Goal: Task Accomplishment & Management: Complete application form

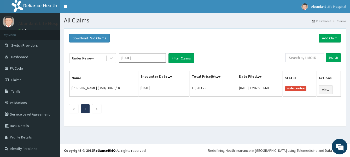
click at [237, 71] on div "Under Review [DATE] Filter Claims Search Name Encounter Date Total Price(₦) Dat…" at bounding box center [205, 81] width 277 height 73
click at [324, 37] on link "Add Claim" at bounding box center [330, 38] width 22 height 9
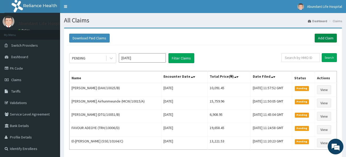
click at [321, 37] on link "Add Claim" at bounding box center [326, 38] width 22 height 9
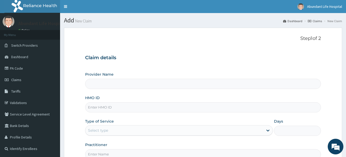
type input "Abundant Life Hospital Ltd."
click at [28, 70] on link "PA Code" at bounding box center [30, 69] width 60 height 12
type input "Abundant Life Hospital Ltd."
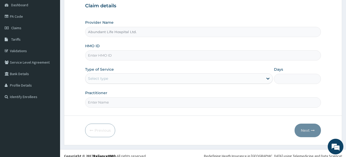
scroll to position [52, 0]
click at [187, 57] on input "HMO ID" at bounding box center [203, 55] width 236 height 10
type input "MCW/10015/A"
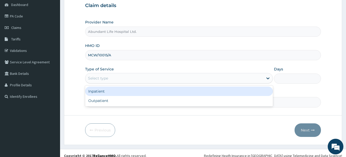
click at [125, 78] on div "Select type" at bounding box center [174, 78] width 178 height 8
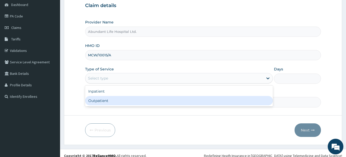
click at [125, 102] on div "Outpatient" at bounding box center [179, 100] width 188 height 9
type input "1"
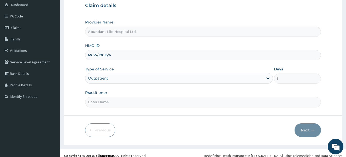
click at [124, 106] on input "Practitioner" at bounding box center [203, 102] width 236 height 10
type input "DR [PERSON_NAME]"
click at [306, 130] on button "Next" at bounding box center [308, 131] width 26 height 14
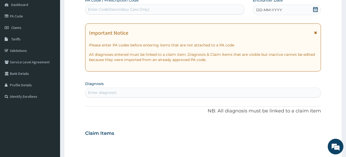
click at [316, 33] on icon at bounding box center [315, 33] width 3 height 4
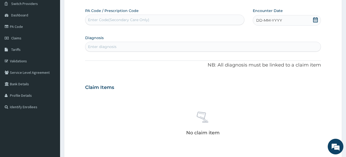
scroll to position [31, 0]
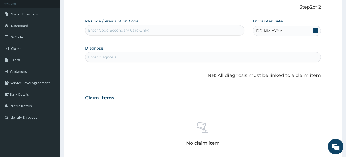
click at [315, 31] on icon at bounding box center [315, 30] width 5 height 5
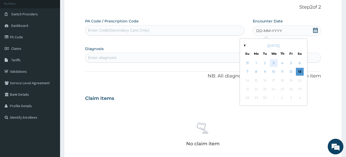
click at [275, 62] on div "3" at bounding box center [274, 63] width 8 height 8
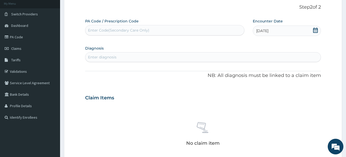
click at [163, 55] on div "Enter diagnosis" at bounding box center [203, 57] width 236 height 8
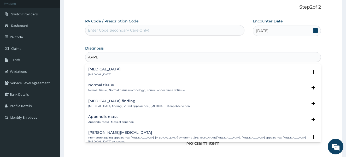
type input "APPEN"
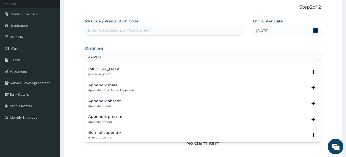
click at [104, 68] on h4 "Appendicitis" at bounding box center [104, 69] width 32 height 4
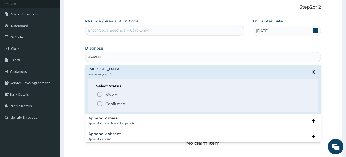
click at [99, 103] on icon "status option filled" at bounding box center [100, 104] width 6 height 6
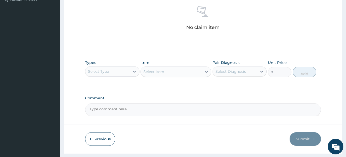
scroll to position [157, 0]
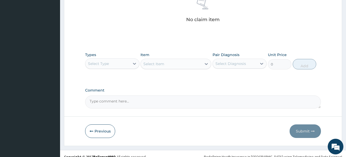
click at [109, 64] on div "Select Type" at bounding box center [107, 64] width 44 height 8
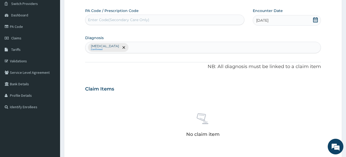
scroll to position [38, 0]
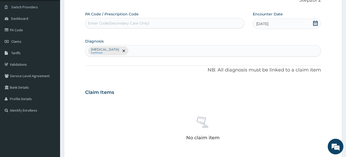
click at [140, 53] on div "Appendicitis Confirmed" at bounding box center [203, 50] width 236 height 11
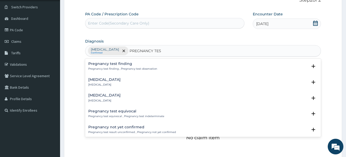
type input "PREGNANCY TEST"
click at [106, 96] on h4 "Pregnancy test negative" at bounding box center [104, 96] width 32 height 4
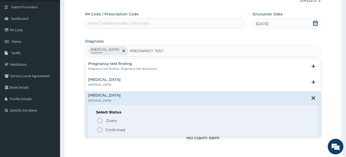
click at [100, 130] on icon "status option filled" at bounding box center [100, 130] width 6 height 6
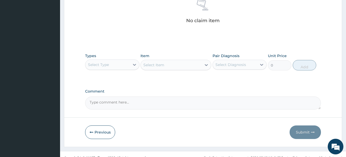
scroll to position [163, 0]
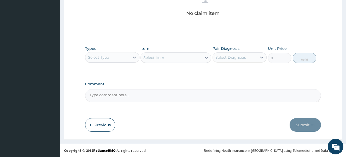
click at [118, 56] on div "Select Type" at bounding box center [107, 57] width 44 height 8
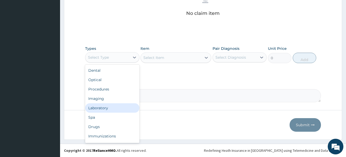
click at [113, 108] on div "Laboratory" at bounding box center [112, 108] width 54 height 9
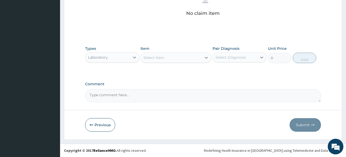
click at [170, 58] on div "Select Item" at bounding box center [171, 58] width 61 height 8
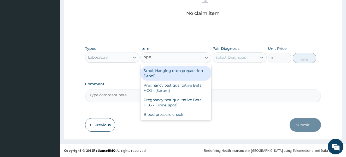
type input "PREG"
click at [167, 74] on div "Pregnancy test qualitative Beta HCG - [Serum]" at bounding box center [176, 73] width 71 height 15
type input "2000"
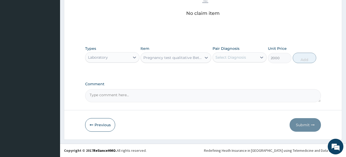
click at [230, 56] on div "Select Diagnosis" at bounding box center [231, 57] width 31 height 5
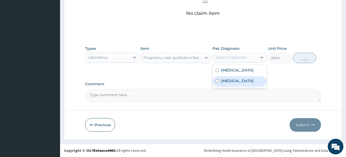
click at [217, 83] on input "checkbox" at bounding box center [217, 80] width 3 height 3
checkbox input "true"
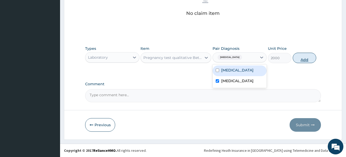
click at [304, 54] on button "Add" at bounding box center [305, 58] width 24 height 10
type input "0"
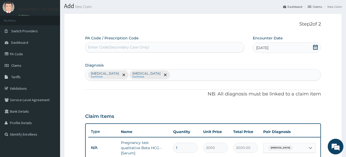
scroll to position [9, 0]
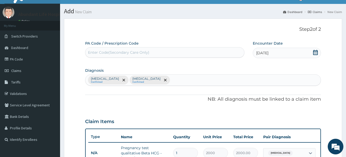
click at [183, 54] on div "Enter Code(Secondary Care Only)" at bounding box center [164, 52] width 159 height 8
type input "PA/24E900"
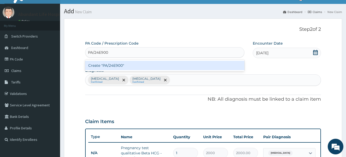
click at [182, 65] on div "Create "PA/24E900"" at bounding box center [164, 65] width 159 height 9
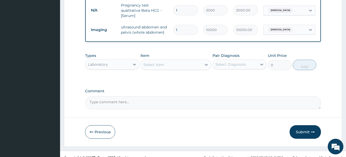
scroll to position [163, 0]
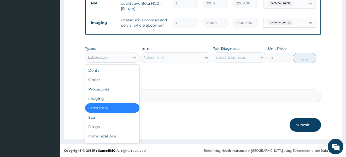
click at [127, 58] on div "Laboratory" at bounding box center [107, 57] width 44 height 8
click at [115, 124] on div "Drugs" at bounding box center [112, 126] width 54 height 9
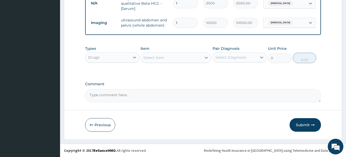
click at [179, 57] on div "Select Item" at bounding box center [171, 58] width 61 height 8
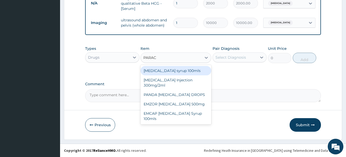
type input "PARACE"
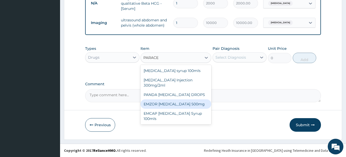
click at [174, 104] on div "EMZOR PARACETAMOL 500mg" at bounding box center [176, 104] width 71 height 9
type input "23.65"
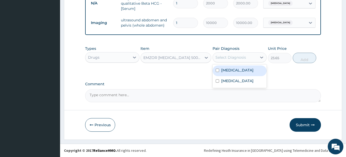
click div "Select Diagnosis"
click input "checkbox"
checkbox input "true"
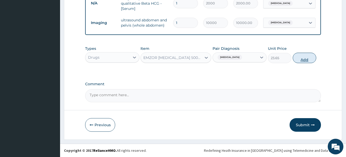
click button "Add"
type input "0"
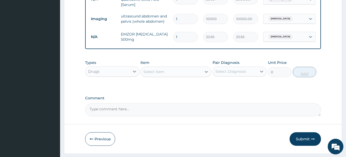
type input "18"
type input "425.70"
type input "18"
click div "Select Item"
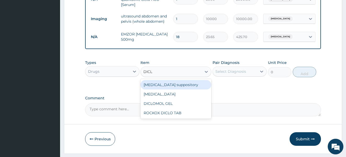
type input "DICLO"
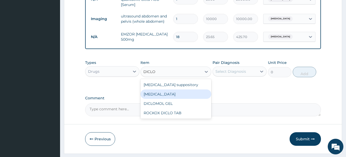
click div "Diclofenac"
type input "591.25"
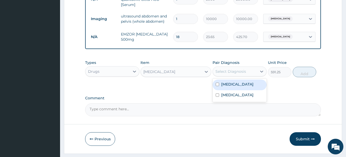
click div "Select Diagnosis"
click input "checkbox"
checkbox input "true"
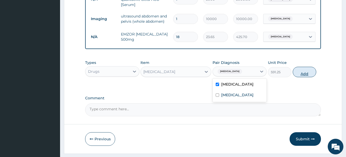
click button "Add"
type input "0"
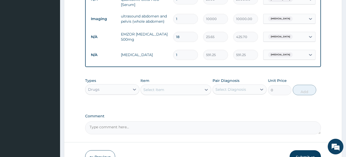
click div "Drugs"
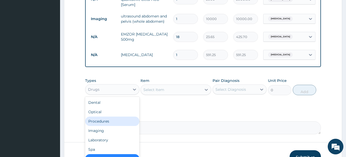
click div "Procedures"
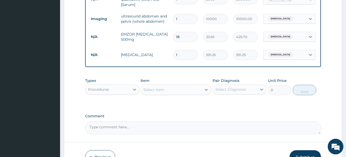
click div "Select Item"
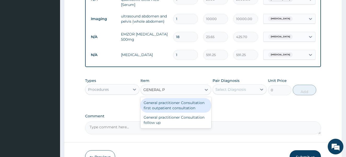
type input "GENERAL PR"
click div "General practitioner Consultation first outpatient consultation"
type input "4000"
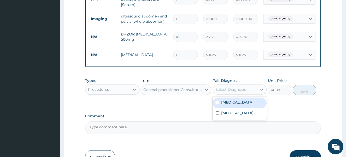
click div "Select Diagnosis"
click input "checkbox"
checkbox input "true"
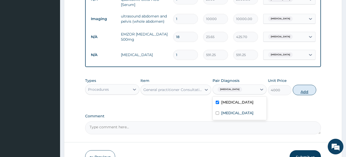
click button "Add"
type input "0"
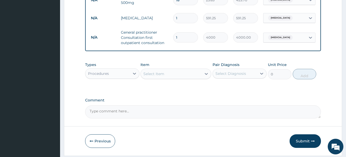
scroll to position [205, 0]
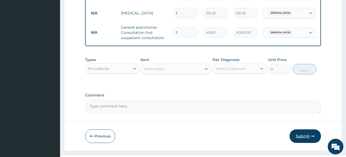
click button "Submit"
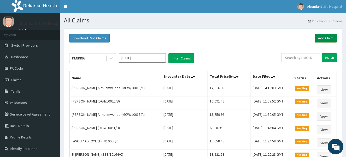
click at [325, 38] on link "Add Claim" at bounding box center [326, 38] width 22 height 9
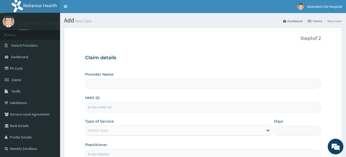
type input "Abundant Life Hospital Ltd."
click at [168, 107] on input "HMO ID" at bounding box center [203, 107] width 236 height 10
type input "TLF/10042/C"
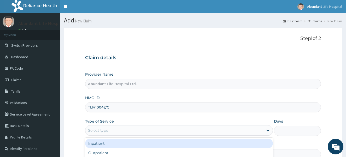
click at [124, 129] on div "Select type" at bounding box center [174, 131] width 178 height 8
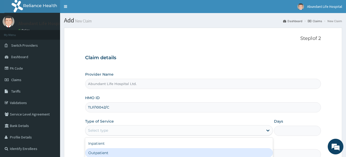
click at [125, 152] on div "Outpatient" at bounding box center [179, 152] width 188 height 9
type input "1"
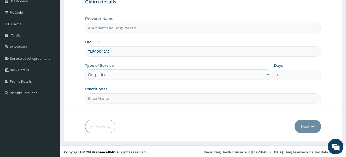
scroll to position [58, 0]
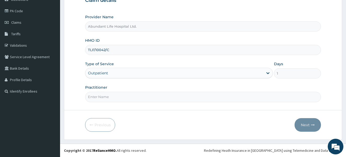
click at [187, 96] on input "Practitioner" at bounding box center [203, 97] width 236 height 10
type input "DR [PERSON_NAME]"
click at [306, 126] on button "Next" at bounding box center [308, 125] width 26 height 14
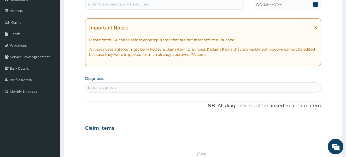
click at [316, 27] on icon at bounding box center [315, 28] width 3 height 4
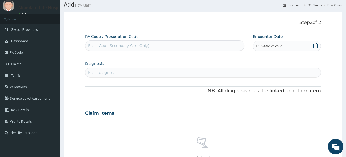
scroll to position [16, 0]
click at [316, 45] on icon at bounding box center [315, 45] width 5 height 5
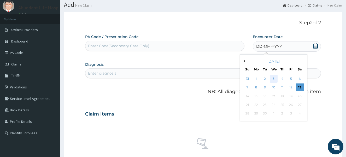
click at [273, 78] on div "3" at bounding box center [274, 79] width 8 height 8
click at [201, 74] on div "Enter diagnosis" at bounding box center [203, 73] width 236 height 8
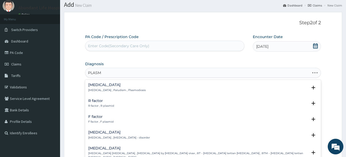
type input "PLASMO"
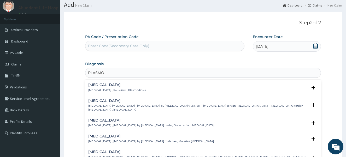
click at [98, 82] on div "Malaria Malaria , Paludism , Plasmodiosis Select Status Query Query covers susp…" at bounding box center [203, 89] width 236 height 16
click at [91, 87] on h4 "Malaria" at bounding box center [117, 85] width 58 height 4
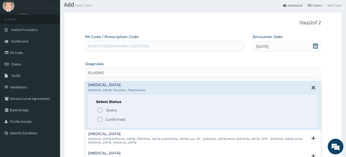
click at [100, 120] on icon "status option filled" at bounding box center [100, 120] width 6 height 6
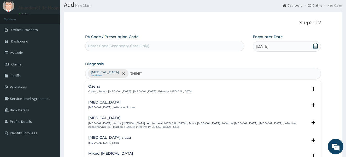
type input "RHINITI"
click at [94, 103] on h4 "Rhinitis" at bounding box center [111, 103] width 47 height 4
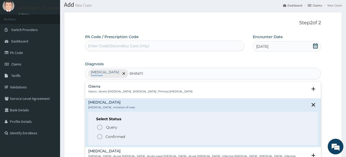
click at [100, 137] on icon "status option filled" at bounding box center [100, 137] width 6 height 6
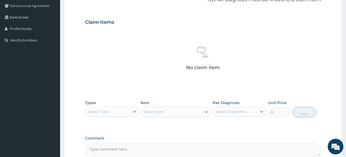
scroll to position [110, 0]
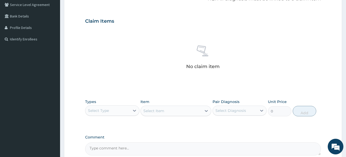
click at [112, 111] on div "Select Type" at bounding box center [107, 111] width 44 height 8
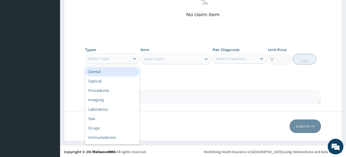
scroll to position [163, 0]
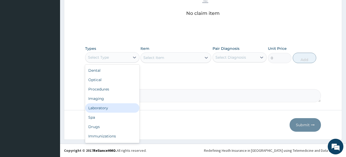
click at [107, 109] on div "Laboratory" at bounding box center [112, 108] width 54 height 9
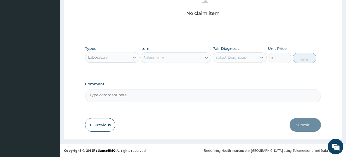
click at [157, 59] on div "Select Item" at bounding box center [154, 57] width 21 height 5
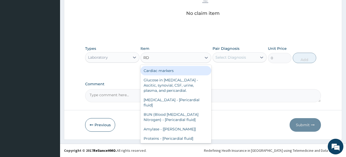
type input "RDT"
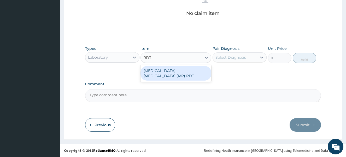
click at [156, 72] on div "MALARIA PARASITE (MP) RDT" at bounding box center [176, 73] width 71 height 15
type input "2000"
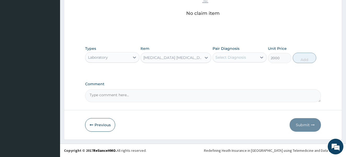
click at [241, 58] on div "Select Diagnosis" at bounding box center [231, 57] width 31 height 5
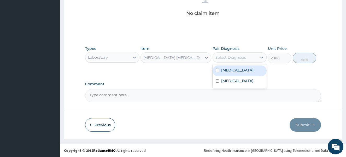
click at [217, 71] on input "checkbox" at bounding box center [217, 70] width 3 height 3
checkbox input "true"
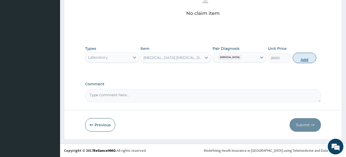
click at [300, 59] on button "Add" at bounding box center [305, 58] width 24 height 10
type input "0"
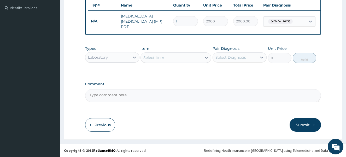
click at [124, 57] on div "Laboratory" at bounding box center [107, 57] width 44 height 8
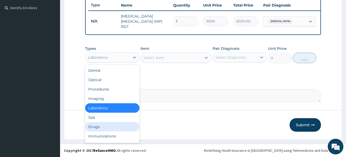
click at [105, 127] on div "Drugs" at bounding box center [112, 126] width 54 height 9
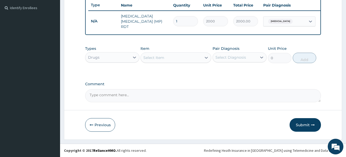
click at [158, 60] on div "Select Item" at bounding box center [154, 57] width 21 height 5
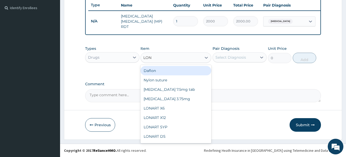
type input "LONA"
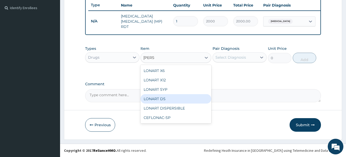
click at [150, 97] on div "LONART DS" at bounding box center [176, 98] width 71 height 9
type input "473"
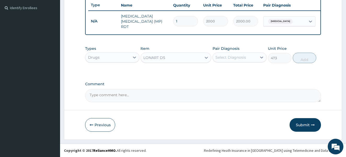
click at [242, 56] on div "Select Diagnosis" at bounding box center [231, 57] width 31 height 5
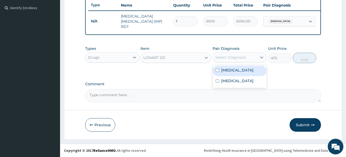
click at [217, 71] on input "checkbox" at bounding box center [217, 70] width 3 height 3
checkbox input "true"
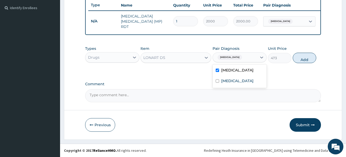
click at [190, 58] on div "LONART DS" at bounding box center [171, 58] width 61 height 8
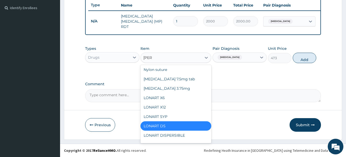
scroll to position [0, 0]
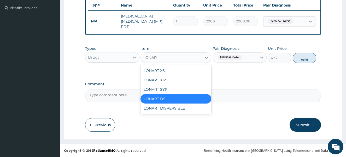
type input "LONART"
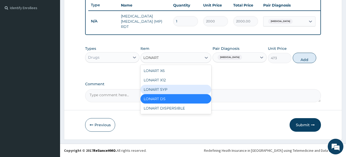
click at [179, 90] on div "LONART SYP" at bounding box center [176, 89] width 71 height 9
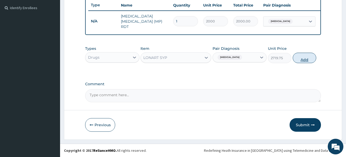
click at [307, 59] on button "Add" at bounding box center [305, 58] width 24 height 10
type input "0"
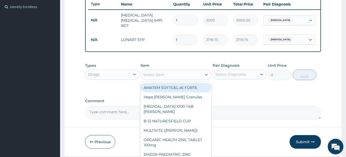
click at [159, 76] on div "Select Item" at bounding box center [154, 74] width 21 height 5
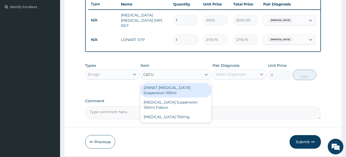
type input "CEFUR"
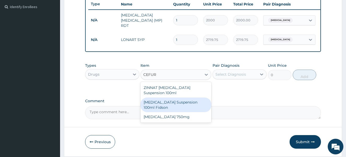
click at [153, 109] on div "[MEDICAL_DATA] Suspension 100ml Fidson" at bounding box center [176, 105] width 71 height 15
type input "3000"
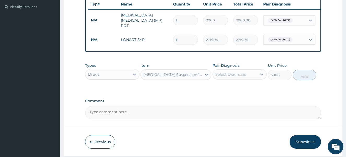
click at [230, 72] on div "Select Diagnosis" at bounding box center [235, 74] width 44 height 8
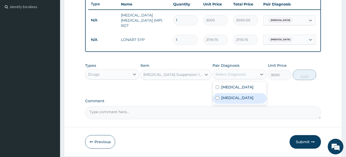
click at [219, 99] on input "checkbox" at bounding box center [217, 97] width 3 height 3
checkbox input "true"
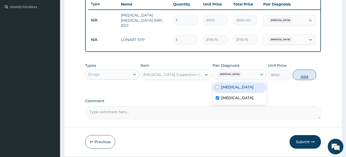
click at [304, 76] on button "Add" at bounding box center [305, 75] width 24 height 10
type input "0"
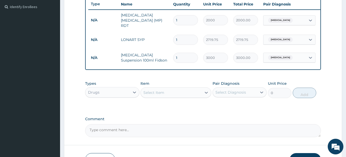
click at [153, 94] on div "Select Item" at bounding box center [154, 92] width 21 height 5
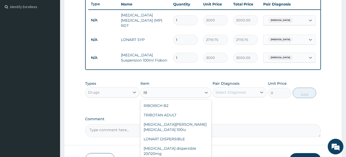
type input "I"
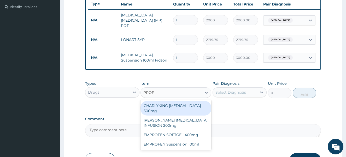
type input "PROFE"
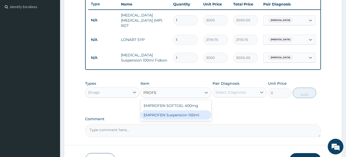
click at [152, 115] on div "EMPROFEN Suspension 100ml" at bounding box center [176, 115] width 71 height 9
type input "1000"
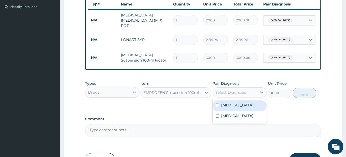
click at [227, 95] on div "Select Diagnosis" at bounding box center [231, 92] width 31 height 5
click at [217, 106] on input "checkbox" at bounding box center [217, 105] width 3 height 3
checkbox input "true"
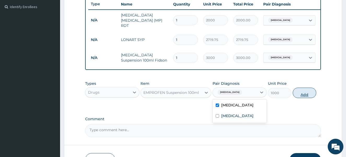
click at [301, 93] on button "Add" at bounding box center [305, 93] width 24 height 10
type input "0"
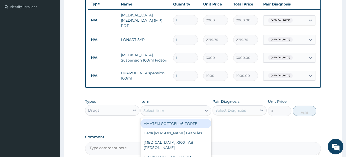
click at [160, 113] on div "Select Item" at bounding box center [154, 110] width 21 height 5
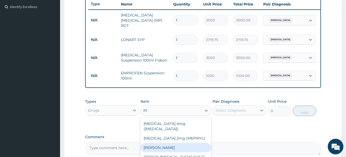
type input "P"
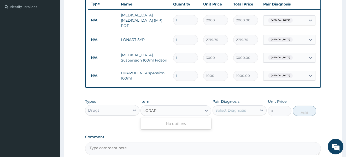
type input "LORA"
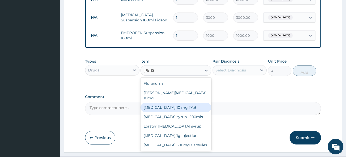
scroll to position [184, 0]
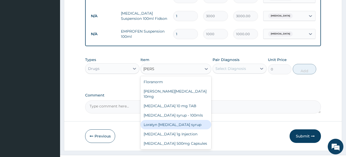
click at [178, 122] on div "Loratyn Loratadine syrup" at bounding box center [176, 124] width 71 height 9
type input "1182.5"
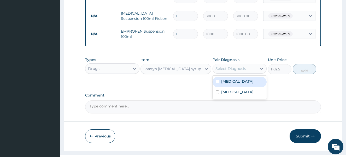
click at [238, 73] on div "Select Diagnosis" at bounding box center [235, 69] width 44 height 8
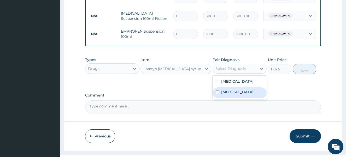
click at [217, 94] on input "checkbox" at bounding box center [217, 92] width 3 height 3
checkbox input "true"
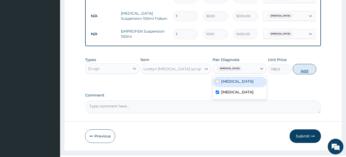
click at [302, 69] on button "Add" at bounding box center [305, 69] width 24 height 10
type input "0"
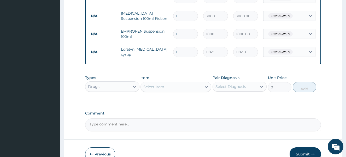
click at [116, 90] on div "Drugs" at bounding box center [107, 87] width 44 height 8
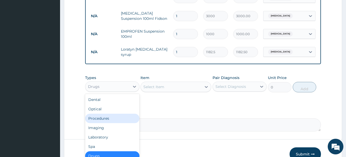
click at [118, 121] on div "Procedures" at bounding box center [112, 118] width 54 height 9
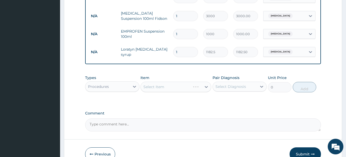
click at [175, 89] on div "Select Item" at bounding box center [176, 87] width 71 height 10
click at [178, 88] on div "Select Item" at bounding box center [171, 87] width 61 height 8
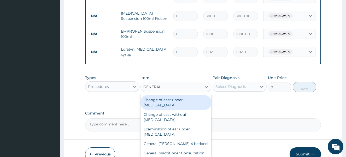
type input "GENERAL P"
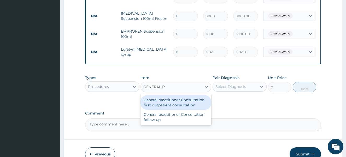
click at [173, 103] on div "General practitioner Consultation first outpatient consultation" at bounding box center [176, 102] width 71 height 15
type input "4000"
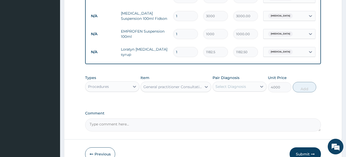
click at [232, 88] on div "Select Diagnosis" at bounding box center [231, 86] width 31 height 5
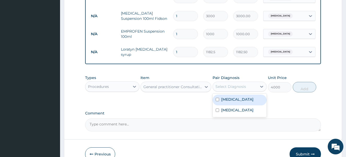
click at [217, 101] on input "checkbox" at bounding box center [217, 99] width 3 height 3
checkbox input "true"
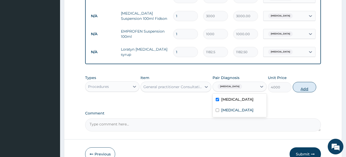
click at [306, 88] on button "Add" at bounding box center [305, 87] width 24 height 10
type input "0"
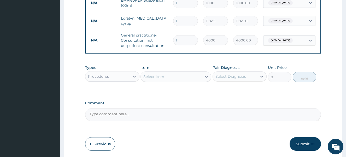
scroll to position [215, 0]
click at [306, 145] on button "Submit" at bounding box center [305, 144] width 31 height 14
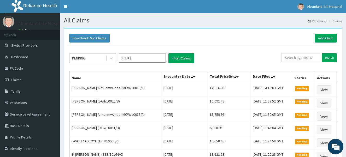
click at [100, 56] on div "PENDING" at bounding box center [88, 58] width 36 height 8
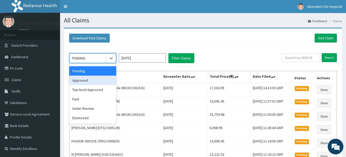
click at [91, 82] on div "Approved" at bounding box center [92, 80] width 47 height 9
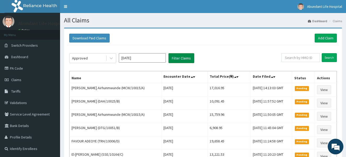
click at [176, 59] on button "Filter Claims" at bounding box center [182, 58] width 26 height 10
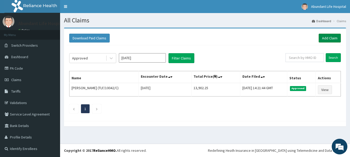
click at [332, 39] on link "Add Claim" at bounding box center [330, 38] width 22 height 9
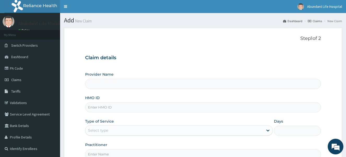
type input "Abundant Life Hospital Ltd."
click at [30, 68] on link "PA Code" at bounding box center [30, 69] width 60 height 12
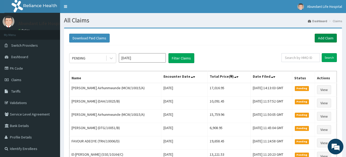
click at [326, 40] on link "Add Claim" at bounding box center [326, 38] width 22 height 9
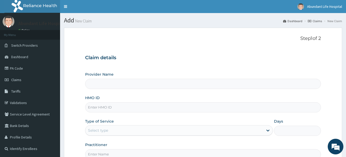
click at [123, 110] on input "HMO ID" at bounding box center [203, 107] width 236 height 10
type input "Abundant Life Hospital Ltd."
type input "DTG/10051/D"
click at [122, 130] on div "Select type" at bounding box center [174, 131] width 178 height 8
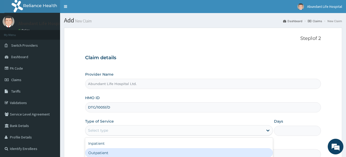
click at [122, 152] on div "Outpatient" at bounding box center [179, 152] width 188 height 9
type input "1"
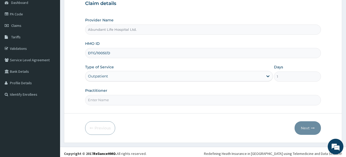
scroll to position [58, 0]
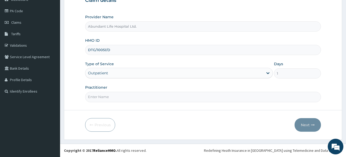
click at [197, 95] on input "Practitioner" at bounding box center [203, 97] width 236 height 10
type input "DR [PERSON_NAME]"
click at [309, 125] on button "Next" at bounding box center [308, 125] width 26 height 14
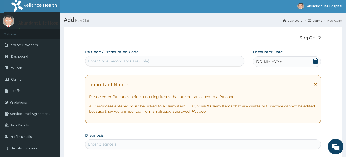
scroll to position [0, 0]
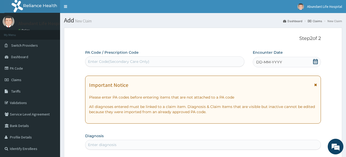
click at [317, 62] on icon at bounding box center [315, 61] width 5 height 5
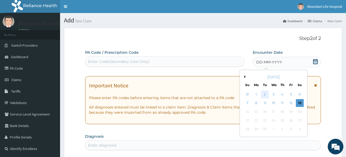
click at [266, 92] on div "2" at bounding box center [265, 95] width 8 height 8
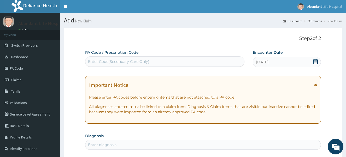
click at [316, 84] on icon at bounding box center [315, 85] width 3 height 4
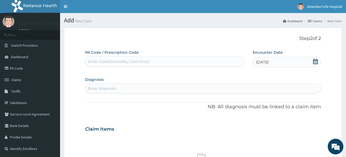
click at [219, 90] on div "Enter diagnosis" at bounding box center [203, 88] width 236 height 8
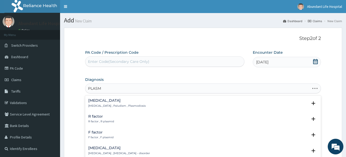
type input "PLASMO"
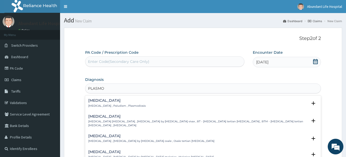
click at [97, 101] on h4 "[MEDICAL_DATA]" at bounding box center [117, 101] width 58 height 4
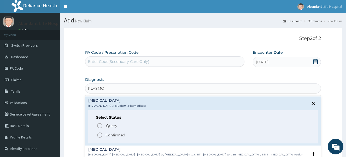
click at [99, 136] on icon "status option filled" at bounding box center [100, 135] width 6 height 6
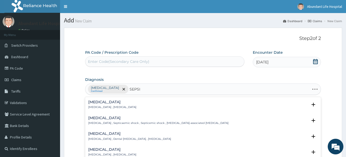
type input "[MEDICAL_DATA]"
click at [95, 100] on h4 "[MEDICAL_DATA]" at bounding box center [112, 102] width 48 height 4
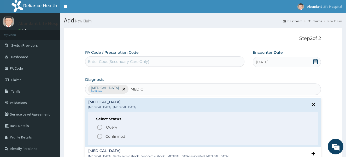
click at [101, 138] on icon "status option filled" at bounding box center [100, 137] width 6 height 6
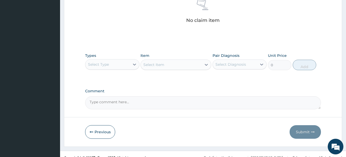
scroll to position [163, 0]
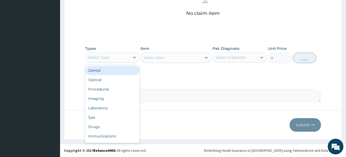
click at [118, 59] on div "Select Type" at bounding box center [107, 57] width 44 height 8
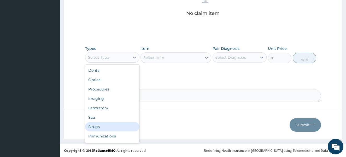
click at [102, 128] on div "Drugs" at bounding box center [112, 126] width 54 height 9
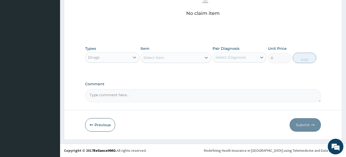
click at [170, 60] on div "Select Item" at bounding box center [171, 58] width 61 height 8
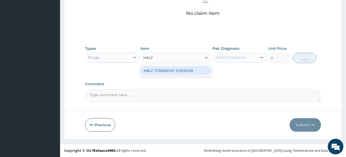
type input "HALF S"
click at [171, 70] on div "HALF STRENGHT (FIDSON)" at bounding box center [176, 70] width 71 height 9
type input "1773.75"
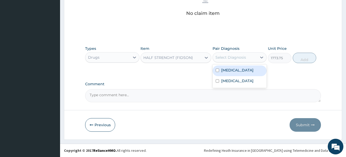
click at [224, 55] on div "Select Diagnosis" at bounding box center [231, 57] width 31 height 5
click at [217, 70] on input "checkbox" at bounding box center [217, 70] width 3 height 3
checkbox input "true"
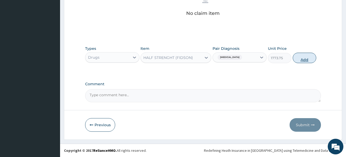
click at [307, 59] on button "Add" at bounding box center [305, 58] width 24 height 10
type input "0"
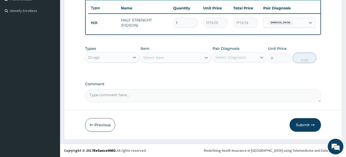
type input "0.00"
type input "2"
type input "3547.50"
type input "2"
click at [154, 58] on div "Select Item" at bounding box center [154, 57] width 21 height 5
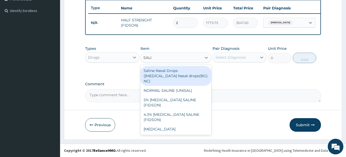
type input "SALIN"
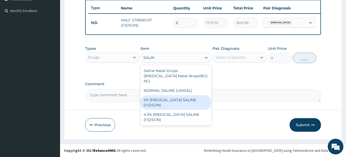
click at [158, 98] on div "5% DEXTROSE SALINE (FIDSON)" at bounding box center [176, 102] width 71 height 15
type input "1773.75"
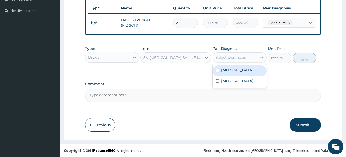
click at [229, 57] on div "Select Diagnosis" at bounding box center [231, 57] width 31 height 5
click at [216, 70] on input "checkbox" at bounding box center [217, 70] width 3 height 3
checkbox input "true"
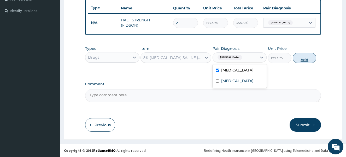
click at [309, 59] on button "Add" at bounding box center [305, 58] width 24 height 10
type input "0"
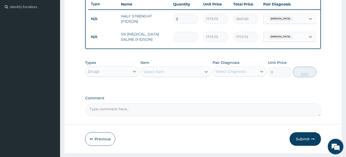
type input "0.00"
type input "2"
type input "3547.50"
type input "2"
click at [169, 74] on div "Select Item" at bounding box center [171, 72] width 61 height 8
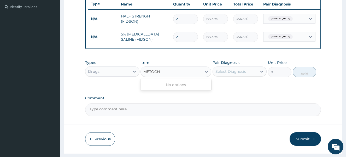
type input "METOC"
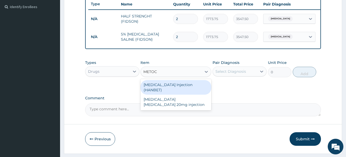
click at [168, 91] on div "METOCLOPRAMIDE Injection (HANBET)" at bounding box center [176, 87] width 71 height 15
type input "82.775"
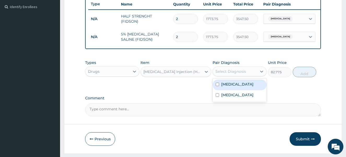
click at [228, 73] on div "Select Diagnosis" at bounding box center [231, 71] width 31 height 5
click at [217, 86] on input "checkbox" at bounding box center [217, 84] width 3 height 3
checkbox input "true"
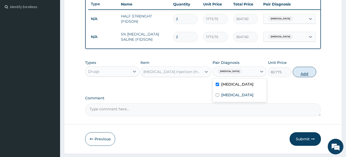
click at [300, 77] on button "Add" at bounding box center [305, 72] width 24 height 10
type input "0"
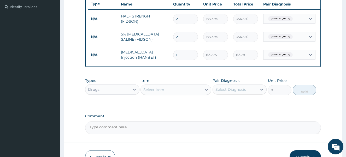
click at [158, 93] on div "Select Item" at bounding box center [154, 89] width 21 height 5
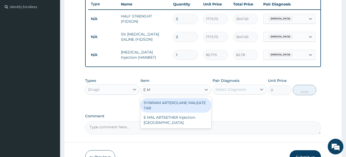
type input "E MA"
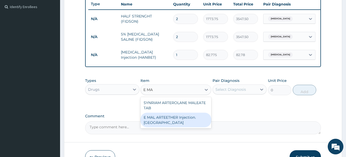
click at [158, 127] on div "E MAL ARTEETHER Injection. FIDSON" at bounding box center [176, 120] width 71 height 15
type input "1773.75"
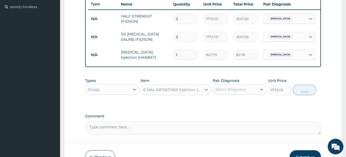
click at [239, 92] on div "Select Diagnosis" at bounding box center [231, 89] width 31 height 5
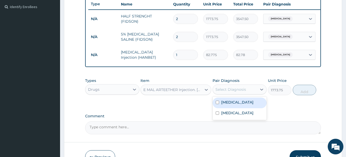
click at [217, 104] on input "checkbox" at bounding box center [217, 102] width 3 height 3
checkbox input "true"
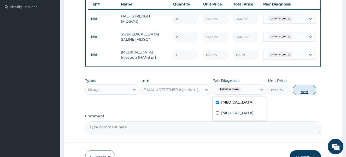
click at [309, 95] on button "Add" at bounding box center [305, 90] width 24 height 10
type input "0"
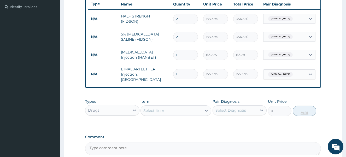
type input "0.00"
type input "3"
type input "5321.25"
type input "3"
click at [157, 112] on div "Select Item" at bounding box center [154, 110] width 21 height 5
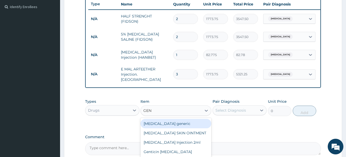
type input "GENT"
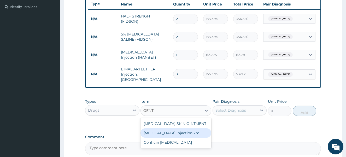
click at [154, 133] on div "GENTAMICIN Injection 2ml" at bounding box center [176, 133] width 71 height 9
type input "331.1"
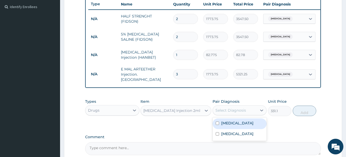
click at [233, 112] on div "Select Diagnosis" at bounding box center [231, 110] width 31 height 5
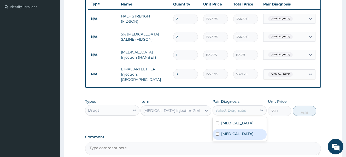
click at [216, 136] on input "checkbox" at bounding box center [217, 134] width 3 height 3
checkbox input "true"
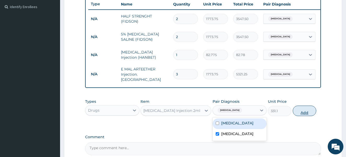
click at [306, 112] on button "Add" at bounding box center [305, 111] width 24 height 10
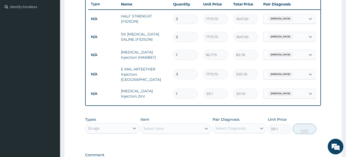
type input "0"
type input "0.00"
type input "4"
type input "1324.40"
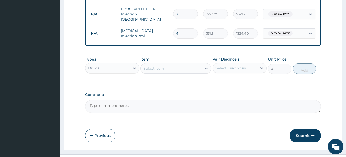
scroll to position [205, 0]
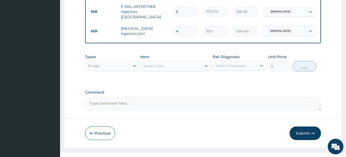
type input "4"
click at [154, 67] on div "Select Item" at bounding box center [154, 66] width 21 height 5
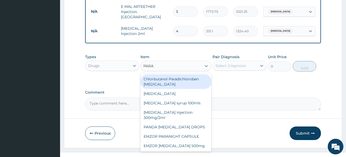
type input "PARAC"
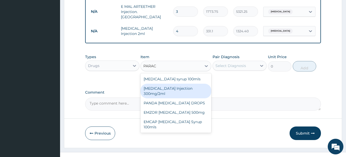
click at [153, 94] on div "PARACETAMOL Injection 300mg/2ml" at bounding box center [176, 91] width 71 height 15
type input "260.15"
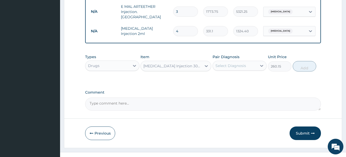
click at [223, 64] on div "Select Diagnosis" at bounding box center [231, 65] width 31 height 5
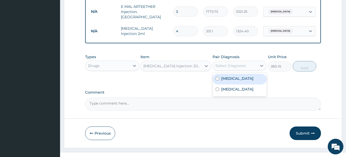
click at [217, 79] on input "checkbox" at bounding box center [217, 78] width 3 height 3
checkbox input "true"
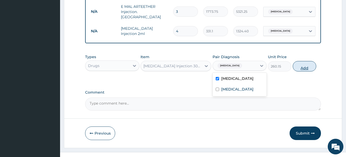
click at [299, 70] on button "Add" at bounding box center [305, 66] width 24 height 10
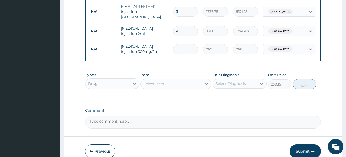
type input "0"
type input "0.00"
type input "2"
type input "520.30"
type input "2"
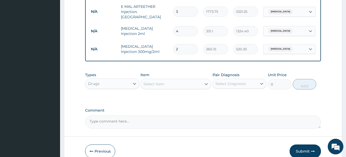
click at [172, 86] on div "Select Item" at bounding box center [171, 84] width 61 height 8
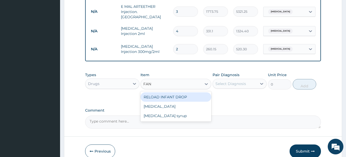
type input "FANS"
click at [173, 97] on div "Fansidar" at bounding box center [176, 97] width 71 height 9
type input "212.85"
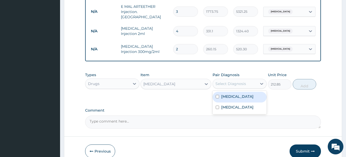
click at [234, 84] on div "Select Diagnosis" at bounding box center [231, 83] width 31 height 5
click at [216, 97] on input "checkbox" at bounding box center [217, 96] width 3 height 3
checkbox input "true"
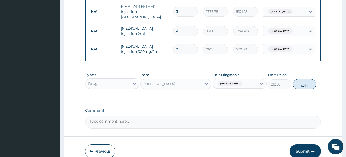
click at [306, 88] on button "Add" at bounding box center [305, 84] width 24 height 10
type input "0"
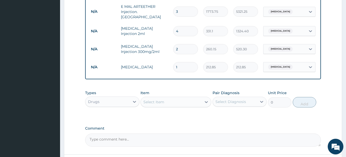
click at [164, 102] on div "Select Item" at bounding box center [154, 102] width 21 height 5
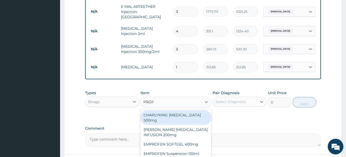
type input "PROFE"
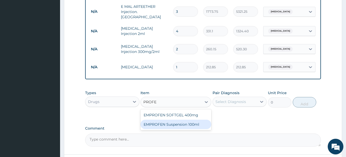
click at [168, 127] on div "EMPROFEN Suspension 100ml" at bounding box center [176, 124] width 71 height 9
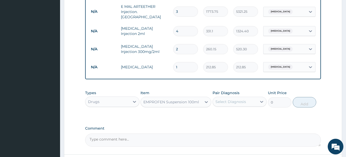
type input "1000"
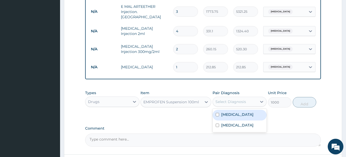
click at [241, 102] on div "Select Diagnosis" at bounding box center [231, 101] width 31 height 5
click at [217, 115] on input "checkbox" at bounding box center [217, 114] width 3 height 3
checkbox input "true"
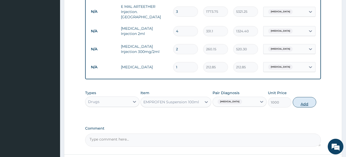
click at [301, 104] on button "Add" at bounding box center [305, 102] width 24 height 10
type input "0"
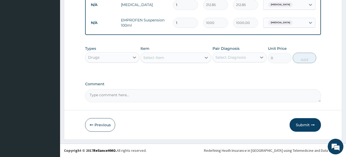
scroll to position [268, 0]
click at [181, 59] on div "Select Item" at bounding box center [171, 58] width 61 height 8
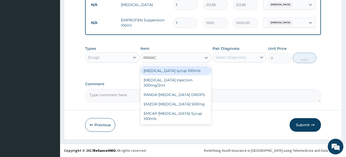
type input "PARACE"
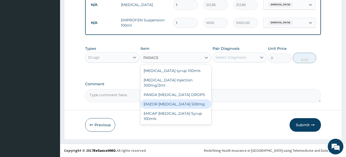
click at [178, 105] on div "EMZOR PARACETAMOL 500mg" at bounding box center [176, 104] width 71 height 9
type input "23.65"
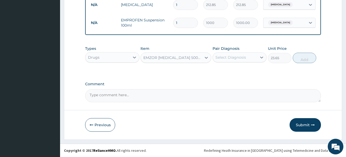
click at [247, 53] on div "Select Diagnosis" at bounding box center [235, 57] width 44 height 8
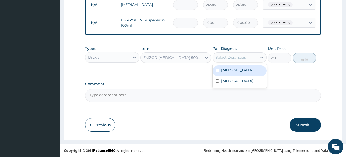
click at [217, 70] on input "checkbox" at bounding box center [217, 70] width 3 height 3
checkbox input "true"
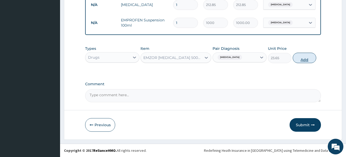
click at [303, 60] on button "Add" at bounding box center [305, 58] width 24 height 10
type input "0"
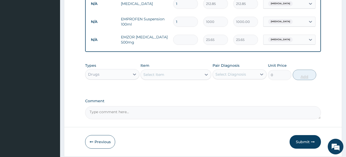
type input "0.00"
type input "9"
type input "212.85"
type input "9"
click at [173, 77] on div "Select Item" at bounding box center [171, 75] width 61 height 8
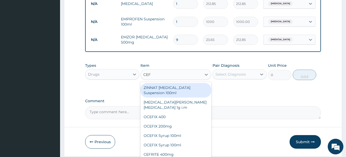
type input "CEFT"
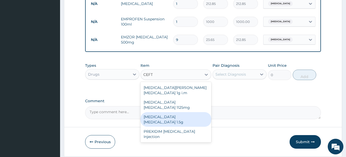
click at [169, 112] on div "Ceftriaxone sulbactam 1.5g" at bounding box center [176, 119] width 71 height 15
type input "2000"
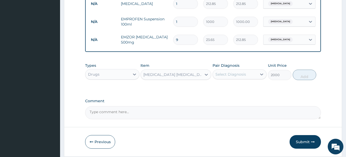
click at [241, 76] on div "Select Diagnosis" at bounding box center [231, 74] width 31 height 5
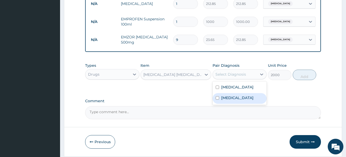
click at [216, 100] on input "checkbox" at bounding box center [217, 97] width 3 height 3
checkbox input "true"
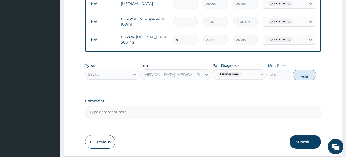
click at [308, 79] on button "Add" at bounding box center [305, 75] width 24 height 10
type input "0"
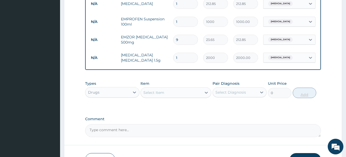
type input "0.00"
type input "4"
type input "8000.00"
type input "4"
click at [120, 92] on div "Drugs" at bounding box center [107, 92] width 44 height 8
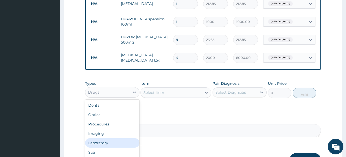
click at [110, 146] on div "Laboratory" at bounding box center [112, 143] width 54 height 9
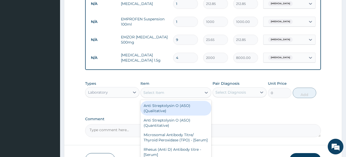
click at [168, 94] on div "Select Item" at bounding box center [171, 93] width 61 height 8
type input "FBC"
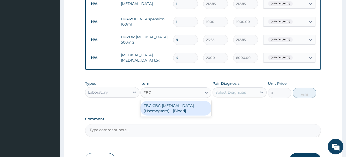
click at [167, 111] on div "FBC CBC-Complete Blood Count (Haemogram) - [Blood]" at bounding box center [176, 108] width 71 height 15
type input "6000"
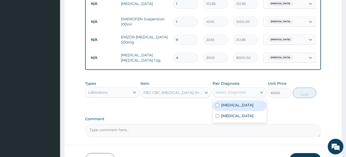
click at [226, 94] on div "Select Diagnosis" at bounding box center [231, 92] width 31 height 5
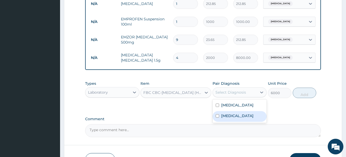
click at [216, 118] on input "checkbox" at bounding box center [217, 115] width 3 height 3
checkbox input "true"
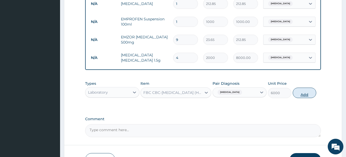
click at [305, 93] on button "Add" at bounding box center [305, 93] width 24 height 10
type input "0"
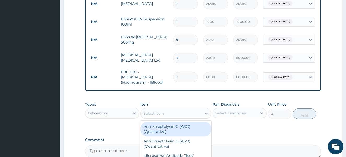
click at [154, 113] on div "Select Item" at bounding box center [154, 113] width 21 height 5
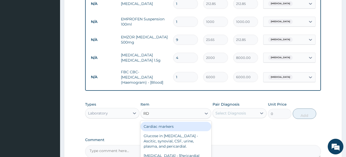
type input "RDT"
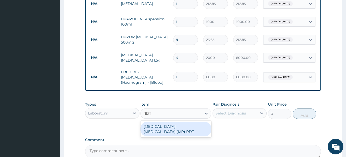
click at [154, 127] on div "MALARIA PARASITE (MP) RDT" at bounding box center [176, 129] width 71 height 15
type input "2000"
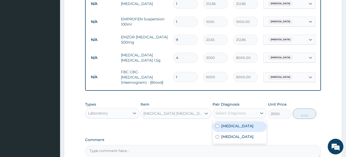
click at [224, 112] on div "Select Diagnosis" at bounding box center [231, 113] width 31 height 5
click at [218, 127] on input "checkbox" at bounding box center [217, 126] width 3 height 3
checkbox input "true"
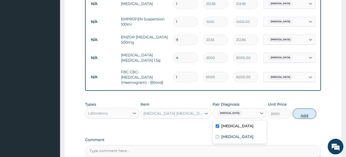
click at [305, 114] on button "Add" at bounding box center [305, 114] width 24 height 10
type input "0"
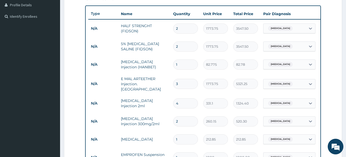
scroll to position [122, 0]
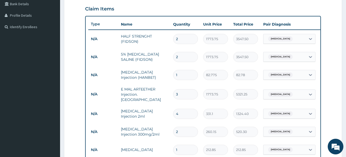
click at [183, 77] on input "1" at bounding box center [185, 75] width 25 height 10
type input "0.00"
type input "2"
type input "165.55"
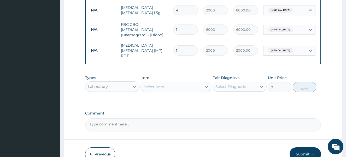
scroll to position [321, 0]
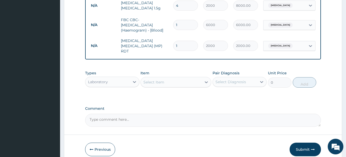
type input "2"
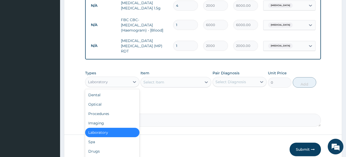
click at [119, 82] on div "Laboratory" at bounding box center [107, 82] width 44 height 8
click at [116, 115] on div "Procedures" at bounding box center [112, 113] width 54 height 9
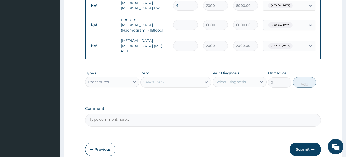
click at [170, 82] on div "Select Item" at bounding box center [171, 82] width 61 height 8
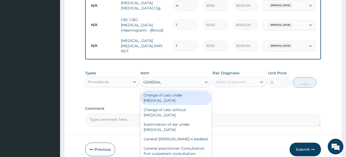
type input "GENERAL P"
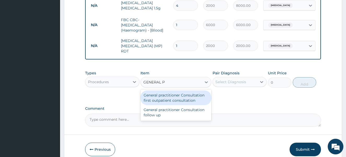
click at [165, 96] on div "General practitioner Consultation first outpatient consultation" at bounding box center [176, 98] width 71 height 15
type input "4000"
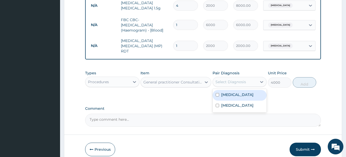
click at [223, 81] on div "Select Diagnosis" at bounding box center [231, 81] width 31 height 5
click at [217, 93] on input "checkbox" at bounding box center [217, 94] width 3 height 3
checkbox input "true"
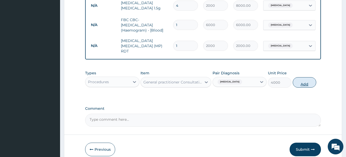
click at [301, 82] on button "Add" at bounding box center [305, 82] width 24 height 10
type input "0"
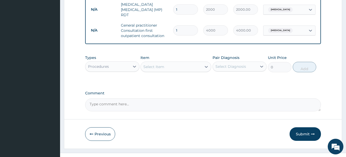
scroll to position [363, 0]
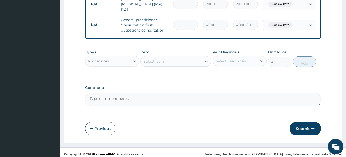
click at [303, 128] on button "Submit" at bounding box center [305, 129] width 31 height 14
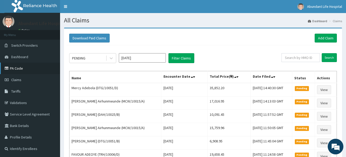
click at [32, 69] on link "PA Code" at bounding box center [30, 69] width 60 height 12
click at [326, 34] on link "Add Claim" at bounding box center [326, 38] width 22 height 9
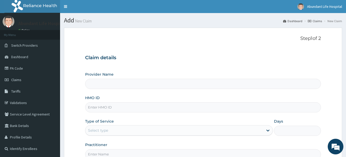
type input "Abundant Life Hospital Ltd."
click at [172, 106] on input "HMO ID" at bounding box center [203, 107] width 236 height 10
type input "TRH/10006/D"
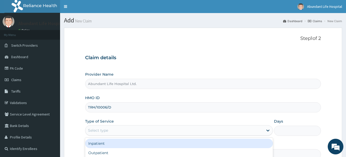
click at [151, 131] on div "Select type" at bounding box center [174, 131] width 178 height 8
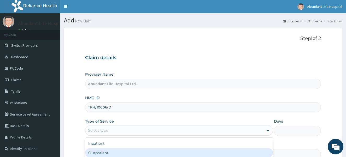
click at [148, 153] on div "Outpatient" at bounding box center [179, 152] width 188 height 9
type input "1"
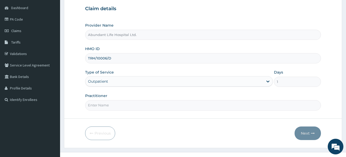
scroll to position [52, 0]
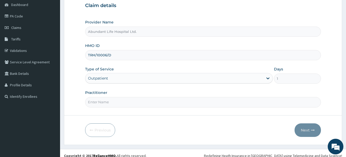
click at [201, 102] on input "Practitioner" at bounding box center [203, 102] width 236 height 10
type input "DR [PERSON_NAME]"
click at [307, 130] on button "Next" at bounding box center [308, 131] width 26 height 14
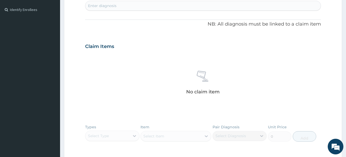
scroll to position [134, 0]
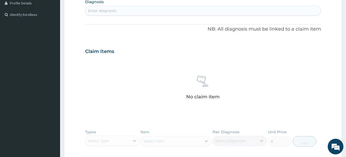
click at [219, 10] on div "Enter diagnosis" at bounding box center [203, 11] width 236 height 8
type input "BURN"
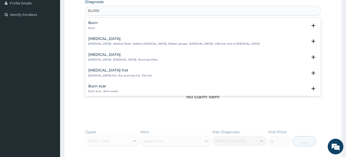
click at [96, 22] on h4 "Burn" at bounding box center [92, 23] width 9 height 4
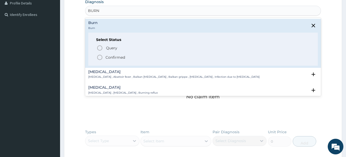
click at [97, 56] on icon "status option filled" at bounding box center [100, 57] width 6 height 6
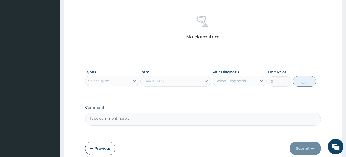
scroll to position [208, 0]
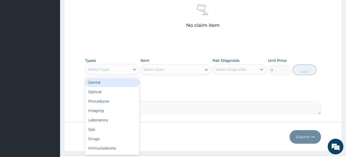
click at [102, 67] on div "Select Type" at bounding box center [98, 69] width 21 height 5
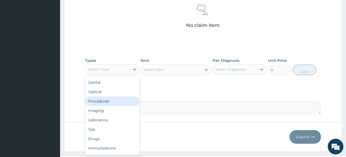
click at [103, 101] on div "Procedures" at bounding box center [112, 101] width 54 height 9
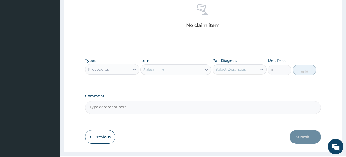
click at [160, 70] on div "Select Item" at bounding box center [154, 69] width 21 height 5
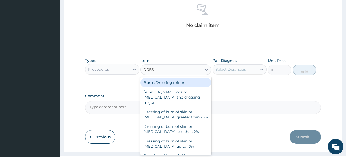
type input "DRESS"
click at [162, 83] on div "Burns Dressing minor" at bounding box center [176, 82] width 71 height 9
type input "3762.5"
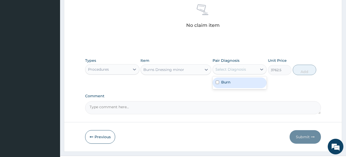
click at [222, 69] on div "Select Diagnosis" at bounding box center [231, 69] width 31 height 5
click at [217, 81] on input "checkbox" at bounding box center [217, 82] width 3 height 3
checkbox input "true"
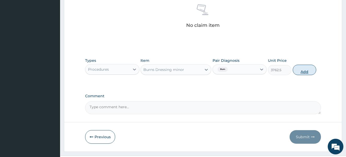
click at [303, 69] on button "Add" at bounding box center [305, 70] width 24 height 10
type input "0"
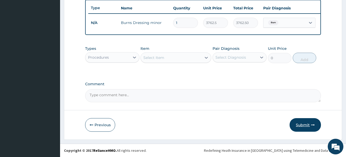
click at [301, 123] on button "Submit" at bounding box center [305, 125] width 31 height 14
click at [303, 126] on button "Submit" at bounding box center [305, 125] width 31 height 14
click at [299, 125] on button "Submit" at bounding box center [305, 125] width 31 height 14
click at [304, 127] on button "Submit" at bounding box center [305, 125] width 31 height 14
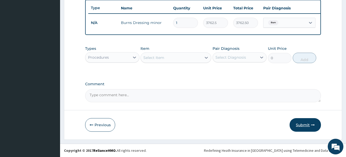
click at [302, 125] on button "Submit" at bounding box center [305, 125] width 31 height 14
click at [306, 124] on button "Submit" at bounding box center [305, 125] width 31 height 14
click at [99, 122] on button "Previous" at bounding box center [100, 125] width 30 height 14
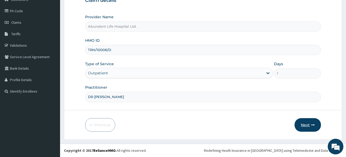
click at [299, 126] on button "Next" at bounding box center [308, 125] width 26 height 14
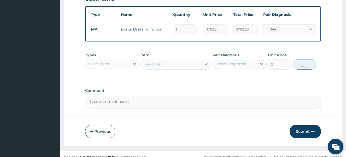
scroll to position [193, 0]
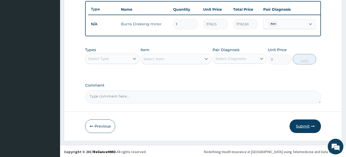
click at [303, 130] on button "Submit" at bounding box center [305, 127] width 31 height 14
click at [113, 63] on div "Select Type" at bounding box center [107, 59] width 44 height 8
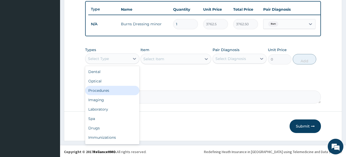
click at [110, 95] on div "Procedures" at bounding box center [112, 90] width 54 height 9
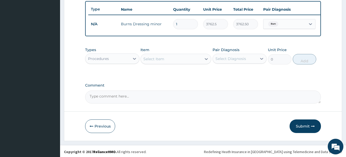
click at [157, 62] on div "Select Item" at bounding box center [154, 58] width 21 height 5
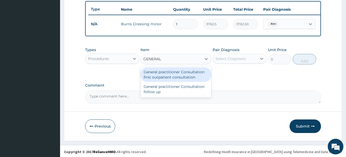
type input "GENERAL P"
click at [160, 80] on div "General practitioner Consultation first outpatient consultation" at bounding box center [176, 74] width 71 height 15
type input "4000"
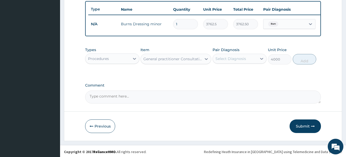
click at [222, 61] on div "Select Diagnosis" at bounding box center [231, 58] width 31 height 5
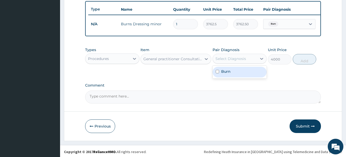
click at [217, 73] on input "checkbox" at bounding box center [217, 71] width 3 height 3
checkbox input "true"
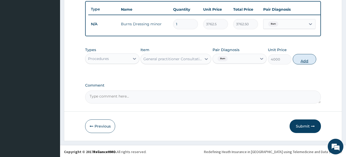
click at [302, 64] on button "Add" at bounding box center [305, 59] width 24 height 10
type input "0"
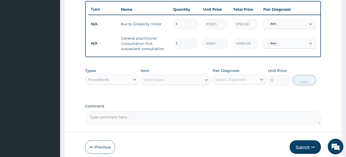
click at [302, 151] on button "Submit" at bounding box center [305, 148] width 31 height 14
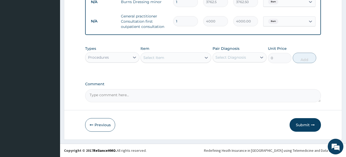
scroll to position [220, 0]
click at [304, 124] on button "Submit" at bounding box center [305, 125] width 31 height 14
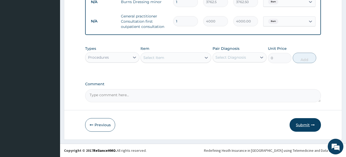
click at [304, 124] on button "Submit" at bounding box center [305, 125] width 31 height 14
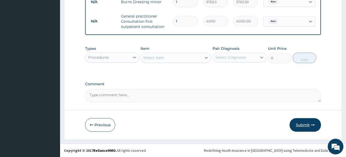
click at [304, 124] on button "Submit" at bounding box center [305, 125] width 31 height 14
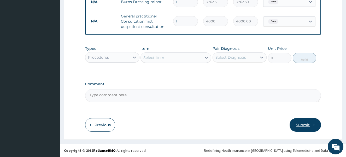
click at [304, 124] on button "Submit" at bounding box center [305, 125] width 31 height 14
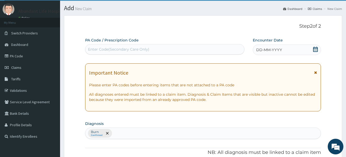
scroll to position [10, 0]
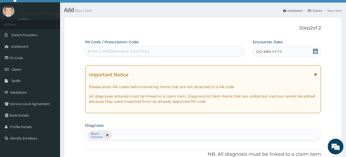
click at [315, 51] on icon at bounding box center [315, 51] width 5 height 5
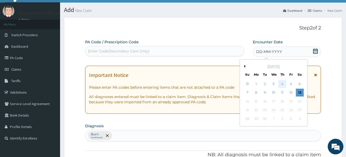
click at [282, 84] on div "4" at bounding box center [283, 84] width 8 height 8
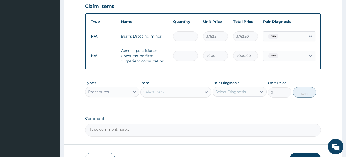
scroll to position [220, 0]
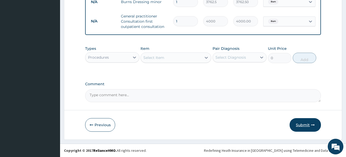
click at [308, 123] on button "Submit" at bounding box center [305, 125] width 31 height 14
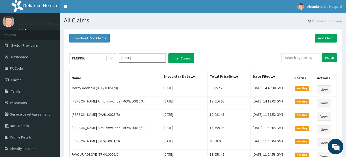
click at [91, 58] on div "PENDING" at bounding box center [88, 58] width 36 height 8
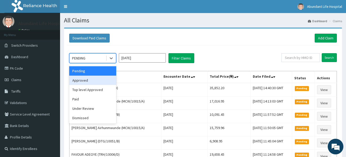
click at [96, 80] on div "Approved" at bounding box center [92, 80] width 47 height 9
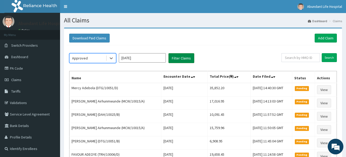
click at [176, 57] on button "Filter Claims" at bounding box center [182, 58] width 26 height 10
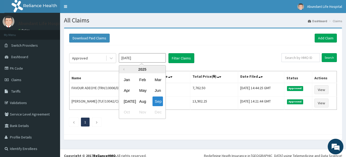
click at [139, 58] on input "[DATE]" at bounding box center [142, 57] width 47 height 9
click at [144, 100] on div "Aug" at bounding box center [142, 102] width 10 height 10
type input "[DATE]"
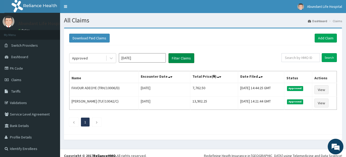
click at [180, 58] on button "Filter Claims" at bounding box center [182, 58] width 26 height 10
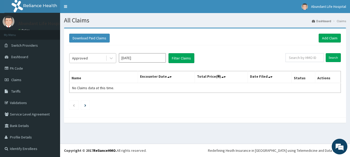
click at [104, 59] on div "Approved" at bounding box center [88, 58] width 36 height 8
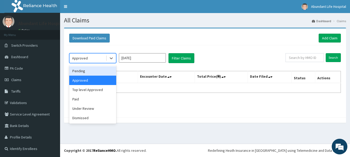
click at [92, 70] on div "Pending" at bounding box center [92, 70] width 47 height 9
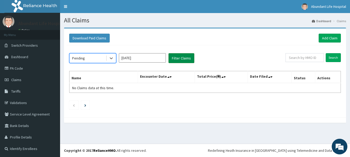
click at [188, 58] on button "Filter Claims" at bounding box center [182, 58] width 26 height 10
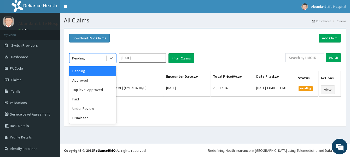
click at [88, 58] on div "Pending" at bounding box center [88, 58] width 36 height 8
click at [91, 100] on div "Paid" at bounding box center [92, 99] width 47 height 9
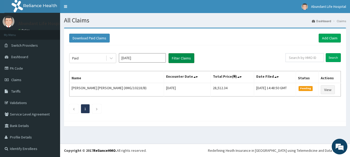
click at [185, 59] on button "Filter Claims" at bounding box center [182, 58] width 26 height 10
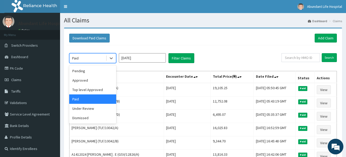
click at [83, 58] on div "Paid" at bounding box center [88, 58] width 36 height 8
click at [92, 111] on div "Under Review" at bounding box center [92, 108] width 47 height 9
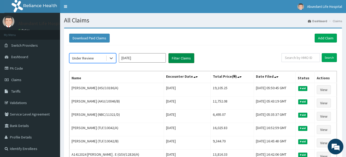
click at [182, 58] on button "Filter Claims" at bounding box center [182, 58] width 26 height 10
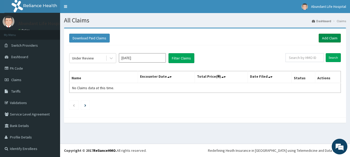
click at [331, 37] on link "Add Claim" at bounding box center [330, 38] width 22 height 9
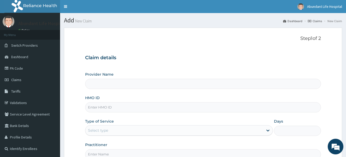
type input "Abundant Life Hospital Ltd."
click at [137, 107] on input "HMO ID" at bounding box center [203, 107] width 236 height 10
type input "SVS/10007/A"
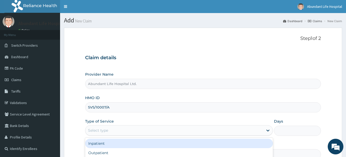
click at [129, 130] on div "Select type" at bounding box center [174, 131] width 178 height 8
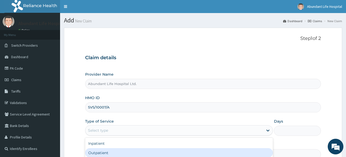
click at [153, 150] on div "Outpatient" at bounding box center [179, 152] width 188 height 9
type input "1"
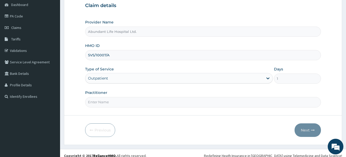
scroll to position [58, 0]
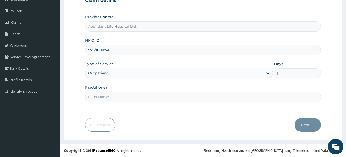
click at [199, 98] on input "Practitioner" at bounding box center [203, 97] width 236 height 10
type input "DR [PERSON_NAME]"
click at [314, 130] on button "Next" at bounding box center [308, 125] width 26 height 14
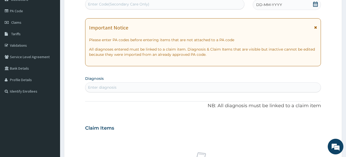
click at [316, 28] on icon at bounding box center [315, 28] width 3 height 4
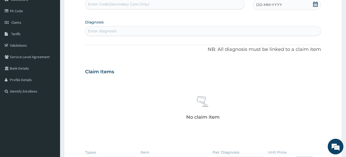
click at [316, 28] on div "Enter diagnosis" at bounding box center [203, 31] width 236 height 8
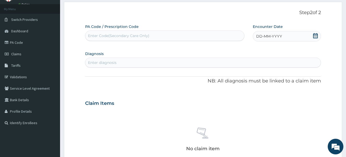
scroll to position [16, 0]
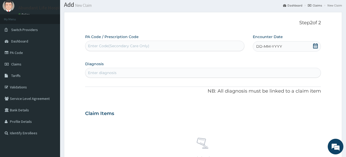
click at [315, 46] on icon at bounding box center [315, 45] width 5 height 5
click at [282, 78] on div "4" at bounding box center [283, 79] width 8 height 8
click at [133, 72] on div "Enter diagnosis" at bounding box center [203, 73] width 236 height 8
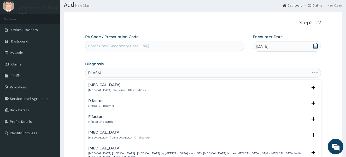
type input "PLASMO"
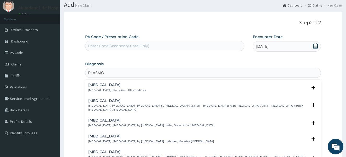
click at [91, 87] on h4 "[MEDICAL_DATA]" at bounding box center [117, 85] width 58 height 4
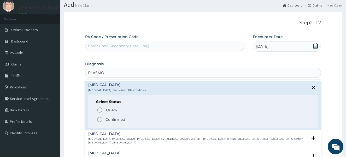
click at [100, 119] on icon "status option filled" at bounding box center [100, 120] width 6 height 6
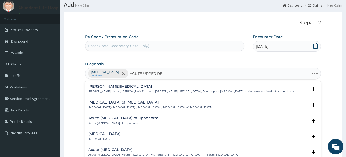
type input "ACUTE UPPER RES"
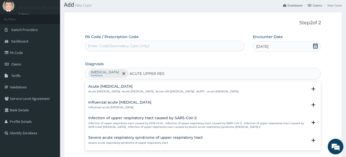
click at [107, 88] on h4 "Acute [MEDICAL_DATA]" at bounding box center [163, 87] width 150 height 4
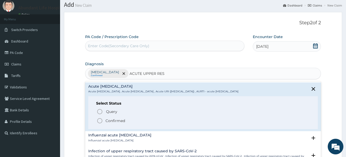
click at [100, 120] on icon "status option filled" at bounding box center [100, 121] width 6 height 6
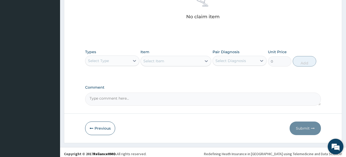
scroll to position [162, 0]
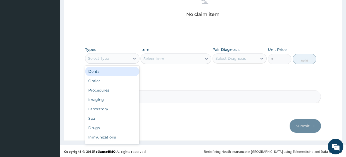
click at [115, 58] on div "Select Type" at bounding box center [107, 58] width 44 height 8
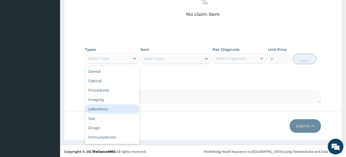
click at [110, 108] on div "Laboratory" at bounding box center [112, 109] width 54 height 9
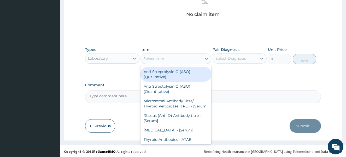
click at [169, 60] on div "Select Item" at bounding box center [171, 59] width 61 height 8
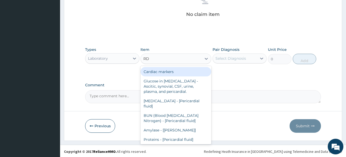
type input "RDT"
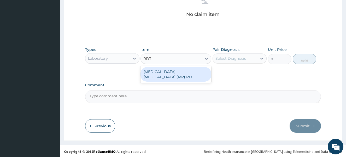
click at [165, 72] on div "MALARIA PARASITE (MP) RDT" at bounding box center [176, 74] width 71 height 15
type input "2000"
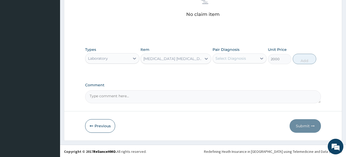
click at [231, 55] on div "Select Diagnosis" at bounding box center [235, 58] width 44 height 8
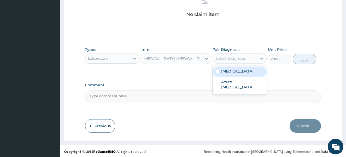
click at [217, 70] on input "checkbox" at bounding box center [217, 71] width 3 height 3
checkbox input "true"
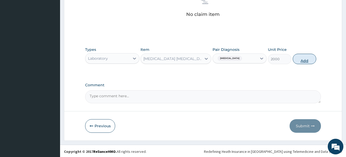
click at [308, 60] on button "Add" at bounding box center [305, 59] width 24 height 10
type input "0"
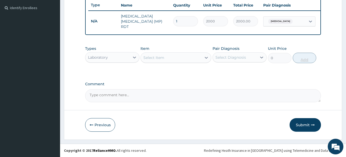
scroll to position [142, 0]
click at [118, 56] on div "Laboratory" at bounding box center [107, 57] width 44 height 8
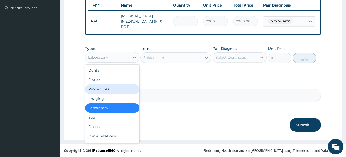
click at [110, 90] on div "Procedures" at bounding box center [112, 89] width 54 height 9
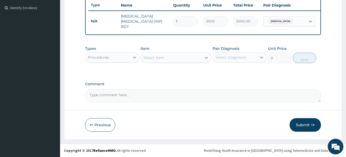
click at [162, 57] on div "Select Item" at bounding box center [154, 57] width 21 height 5
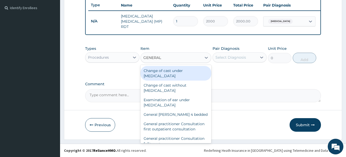
type input "GENERAL P"
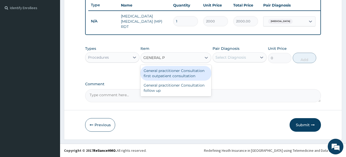
click at [156, 75] on div "General practitioner Consultation first outpatient consultation" at bounding box center [176, 73] width 71 height 15
type input "4000"
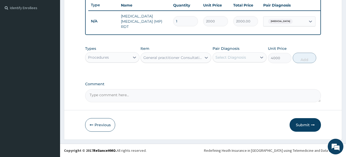
click at [233, 56] on div "Select Diagnosis" at bounding box center [231, 57] width 31 height 5
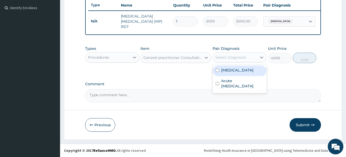
click at [217, 70] on input "checkbox" at bounding box center [217, 70] width 3 height 3
checkbox input "true"
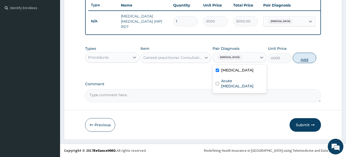
click at [299, 59] on button "Add" at bounding box center [305, 58] width 24 height 10
type input "0"
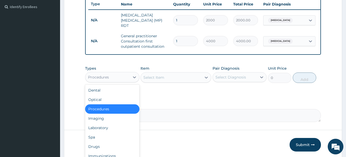
click at [109, 77] on div "Procedures" at bounding box center [107, 77] width 44 height 8
click at [101, 147] on div "Drugs" at bounding box center [112, 146] width 54 height 9
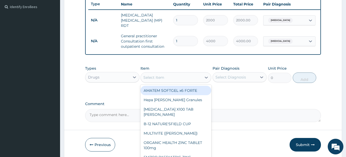
click at [165, 82] on div "Select Item" at bounding box center [171, 77] width 61 height 8
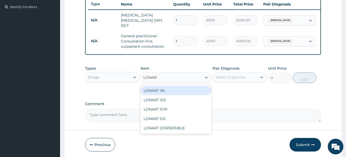
type input "LONART"
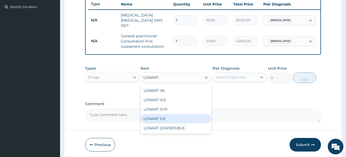
click at [161, 121] on div "LONART DS" at bounding box center [176, 118] width 71 height 9
type input "473"
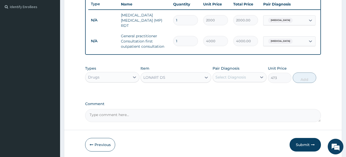
click at [161, 121] on textarea "Comment" at bounding box center [203, 115] width 236 height 13
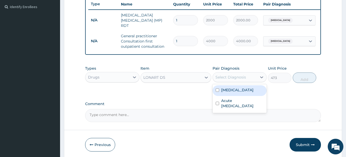
click at [241, 78] on div "Select Diagnosis" at bounding box center [231, 77] width 31 height 5
click at [217, 91] on input "checkbox" at bounding box center [217, 90] width 3 height 3
checkbox input "true"
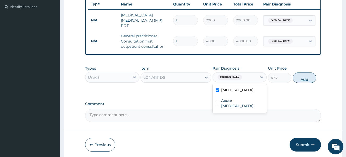
click at [303, 80] on button "Add" at bounding box center [305, 78] width 24 height 10
type input "0"
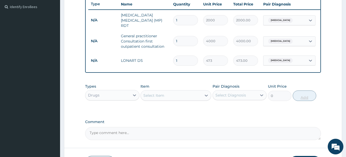
type input "0.00"
type input "6"
type input "2838.00"
type input "6"
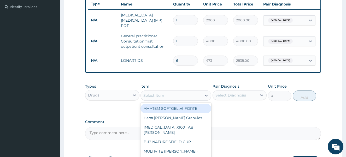
click at [168, 95] on div "Select Item" at bounding box center [171, 95] width 61 height 8
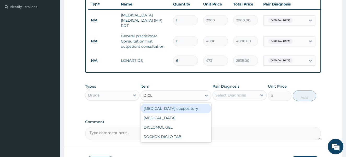
type input "DICLO"
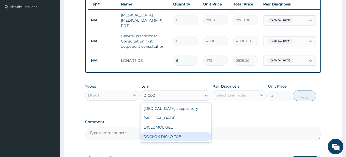
click at [161, 138] on div "ROCKOX DICLO TAB" at bounding box center [176, 136] width 71 height 9
type input "82.775"
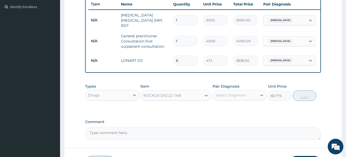
click at [231, 98] on div "Select Diagnosis" at bounding box center [231, 95] width 31 height 5
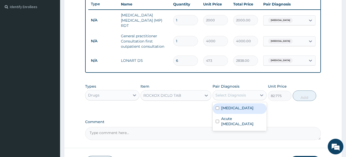
click at [217, 108] on input "checkbox" at bounding box center [217, 108] width 3 height 3
checkbox input "true"
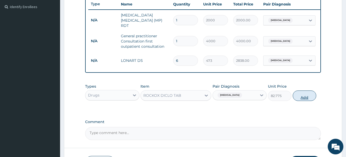
click at [304, 97] on button "Add" at bounding box center [305, 96] width 24 height 10
type input "0"
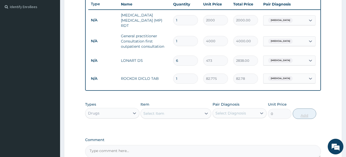
type input "10"
type input "827.75"
type input "10"
click at [179, 115] on div "Select Item" at bounding box center [171, 114] width 61 height 8
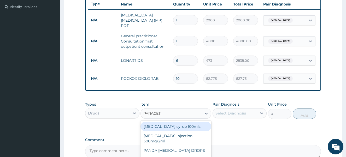
type input "PARACETA"
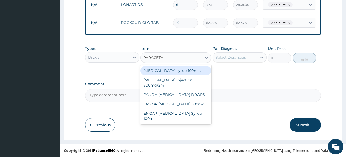
scroll to position [199, 0]
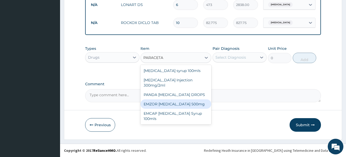
click at [191, 104] on div "EMZOR PARACETAMOL 500mg" at bounding box center [176, 104] width 71 height 9
type input "23.65"
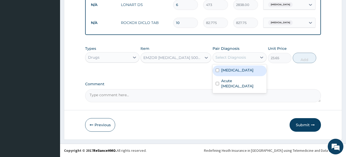
click at [229, 58] on div "Select Diagnosis" at bounding box center [231, 57] width 31 height 5
click at [215, 70] on div "Malaria" at bounding box center [240, 71] width 54 height 11
checkbox input "true"
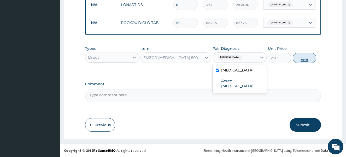
click at [306, 61] on button "Add" at bounding box center [305, 58] width 24 height 10
type input "0"
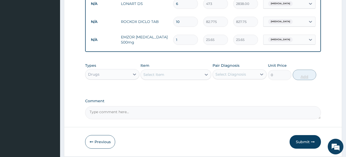
type input "10"
type input "236.50"
type input "1"
type input "23.65"
type input "18"
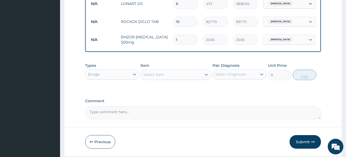
type input "425.70"
type input "18"
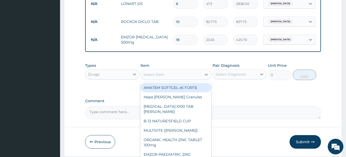
click at [170, 73] on div "Select Item" at bounding box center [171, 75] width 61 height 8
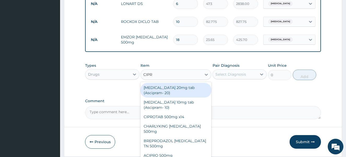
type input "CIPRO"
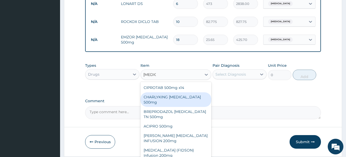
click at [164, 98] on div "CHARLYKING CIPROFLOXACIN 500mg" at bounding box center [176, 100] width 71 height 15
type input "177.375"
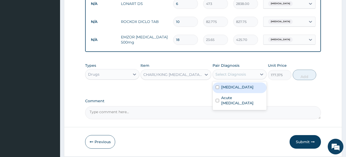
click at [230, 77] on div "Select Diagnosis" at bounding box center [231, 74] width 31 height 5
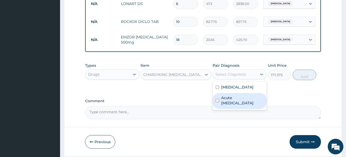
click at [216, 100] on input "checkbox" at bounding box center [217, 100] width 3 height 3
checkbox input "true"
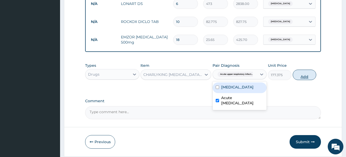
click at [306, 75] on button "Add" at bounding box center [305, 75] width 24 height 10
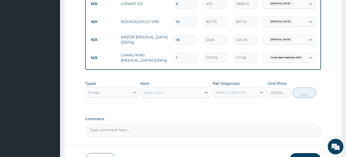
type input "0"
type input "10"
type input "1773.75"
type input "10"
click at [154, 95] on div "Select Item" at bounding box center [154, 92] width 21 height 5
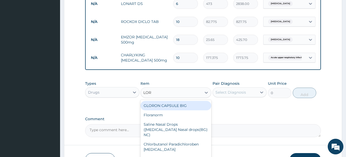
type input "LORA"
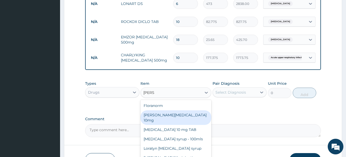
click at [157, 113] on div "Loratyn Loratadine 10mg" at bounding box center [176, 118] width 71 height 15
type input "88.6875"
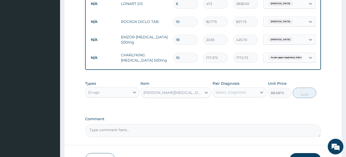
click at [229, 93] on div "Select Diagnosis" at bounding box center [231, 92] width 31 height 5
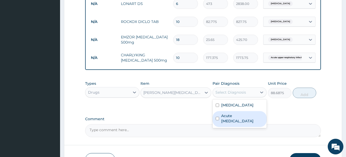
click at [218, 119] on input "checkbox" at bounding box center [217, 118] width 3 height 3
checkbox input "true"
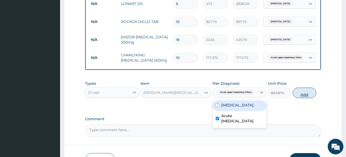
click at [306, 96] on button "Add" at bounding box center [305, 93] width 24 height 10
type input "0"
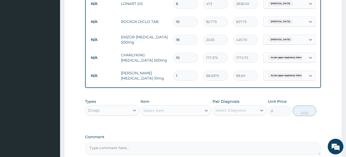
type input "10"
type input "886.88"
type input "10"
click at [169, 112] on div "Select Item" at bounding box center [171, 111] width 61 height 8
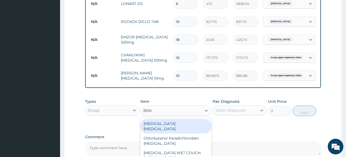
type input "BENY"
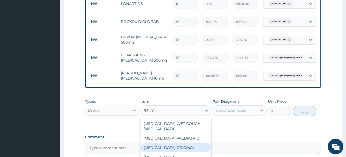
click at [167, 143] on div "BENYLIN ORIGINAL" at bounding box center [176, 147] width 71 height 9
type input "1773.75"
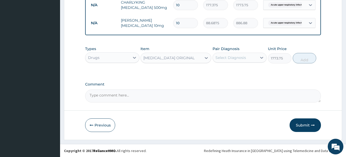
scroll to position [253, 0]
click at [246, 59] on div "Select Diagnosis" at bounding box center [231, 57] width 31 height 5
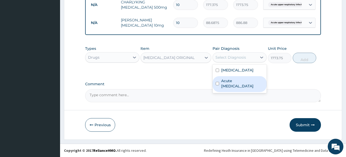
click at [217, 84] on input "checkbox" at bounding box center [217, 83] width 3 height 3
checkbox input "true"
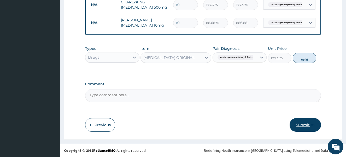
click at [309, 122] on button "Submit" at bounding box center [305, 125] width 31 height 14
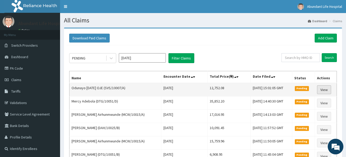
click at [327, 89] on link "View" at bounding box center [324, 89] width 14 height 9
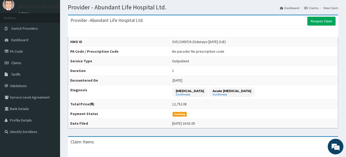
scroll to position [10, 0]
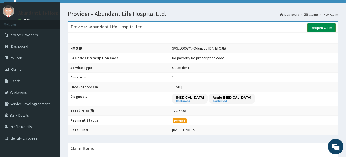
click at [321, 28] on link "Reopen Claim" at bounding box center [322, 27] width 28 height 9
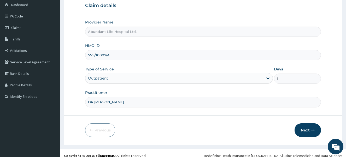
scroll to position [58, 0]
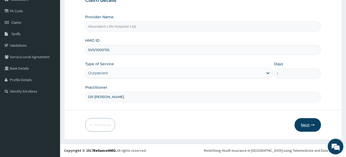
click at [306, 128] on button "Next" at bounding box center [308, 125] width 26 height 14
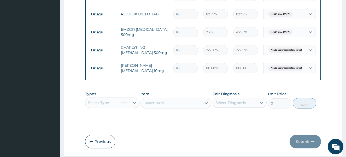
scroll to position [281, 0]
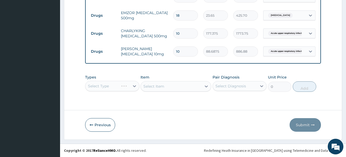
click at [117, 85] on div "Select Type" at bounding box center [112, 86] width 54 height 10
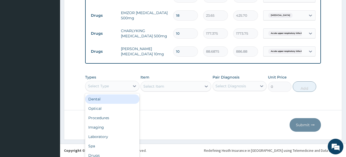
scroll to position [15, 0]
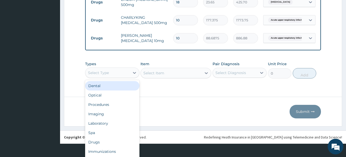
click at [112, 78] on div "option Dental focused, 1 of 10. 10 results available. Use Up and Down to choose…" at bounding box center [112, 73] width 54 height 10
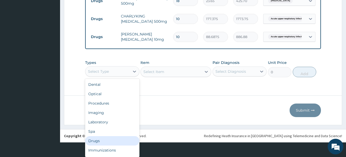
click at [113, 138] on div "Drugs" at bounding box center [112, 140] width 54 height 9
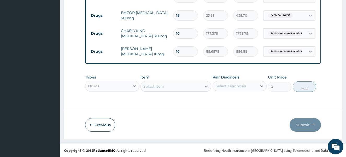
click at [155, 89] on div "Types option Drugs, selected. Select is focused ,type to refine list, press Dow…" at bounding box center [203, 83] width 236 height 22
click at [144, 87] on div "Select is focused ,type to refine list, press Down to open the menu, Select Item" at bounding box center [176, 86] width 71 height 10
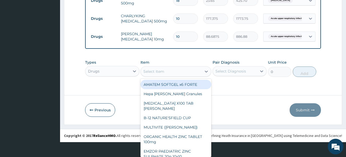
scroll to position [15, 0]
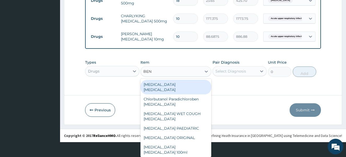
type input "BENY"
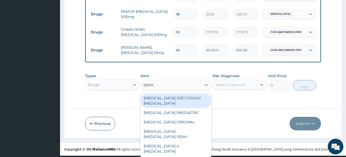
scroll to position [0, 0]
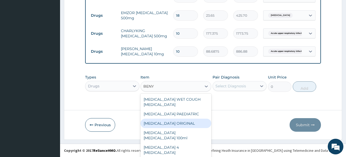
click at [154, 119] on div "BENYLIN ORIGINAL" at bounding box center [176, 123] width 71 height 9
type input "1773.75"
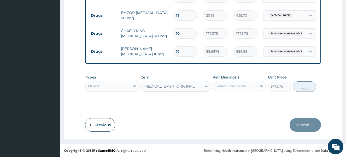
click at [227, 86] on div "Select Diagnosis" at bounding box center [231, 86] width 31 height 5
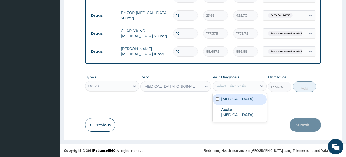
click at [217, 99] on input "checkbox" at bounding box center [217, 99] width 3 height 3
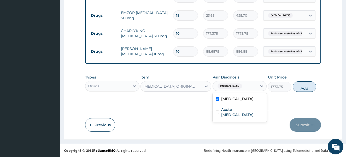
click at [216, 99] on input "checkbox" at bounding box center [217, 99] width 3 height 3
checkbox input "false"
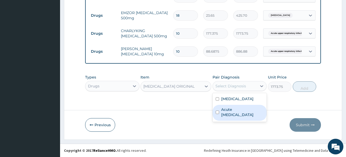
click at [216, 111] on input "checkbox" at bounding box center [217, 112] width 3 height 3
checkbox input "true"
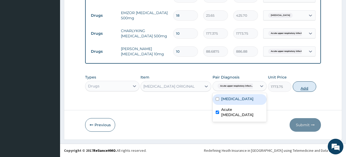
click at [300, 87] on button "Add" at bounding box center [305, 87] width 24 height 10
type input "0"
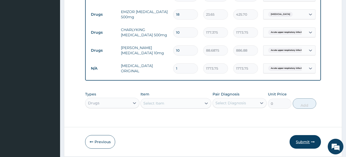
click at [305, 143] on button "Submit" at bounding box center [305, 142] width 31 height 14
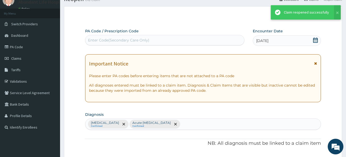
scroll to position [281, 0]
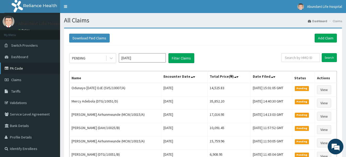
click at [18, 69] on link "PA Code" at bounding box center [30, 69] width 60 height 12
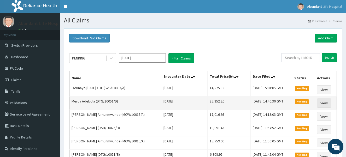
click at [325, 105] on link "View" at bounding box center [324, 103] width 14 height 9
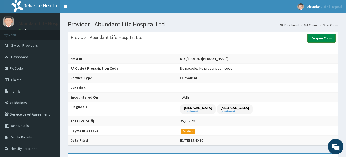
click at [319, 36] on link "Reopen Claim" at bounding box center [322, 38] width 28 height 9
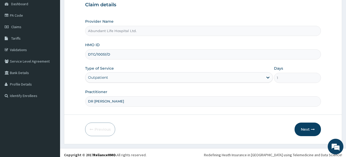
scroll to position [58, 0]
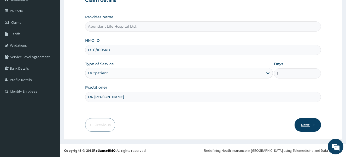
click at [310, 126] on button "Next" at bounding box center [308, 125] width 26 height 14
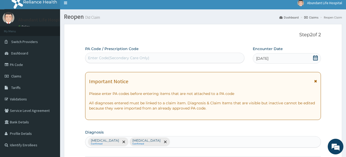
scroll to position [0, 0]
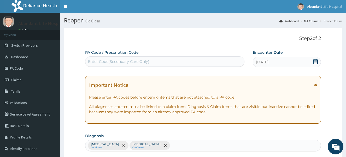
click at [180, 61] on div "Enter Code(Secondary Care Only)" at bounding box center [164, 62] width 159 height 8
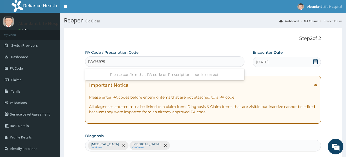
type input "PA/76979C"
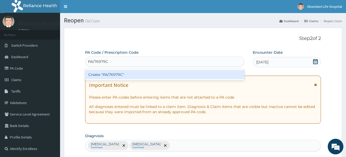
click at [176, 73] on div "Create "PA/76979C"" at bounding box center [164, 74] width 159 height 9
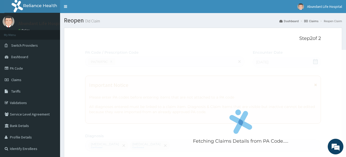
click at [176, 73] on div "Fetching Claims Details from PA Code....." at bounding box center [241, 128] width 312 height 157
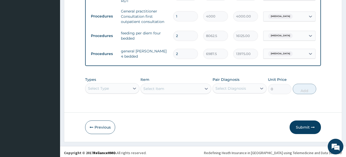
scroll to position [428, 0]
click at [307, 125] on button "Submit" at bounding box center [305, 127] width 31 height 14
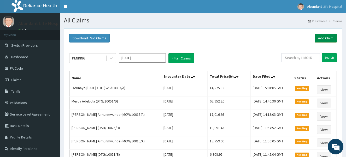
click at [328, 39] on link "Add Claim" at bounding box center [326, 38] width 22 height 9
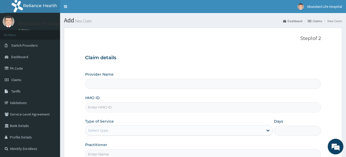
type input "Abundant Life Hospital Ltd."
click at [209, 108] on input "HMO ID" at bounding box center [203, 107] width 236 height 10
type input "HFI/10071/A"
click at [223, 133] on div "Select type" at bounding box center [174, 131] width 178 height 8
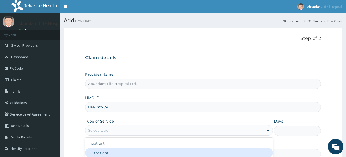
click at [220, 155] on div "Outpatient" at bounding box center [179, 152] width 188 height 9
type input "1"
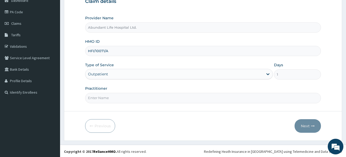
scroll to position [58, 0]
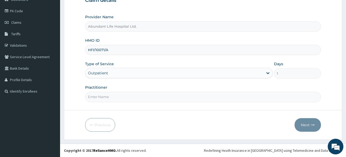
click at [204, 98] on input "Practitioner" at bounding box center [203, 97] width 236 height 10
type input "DR [PERSON_NAME]"
click at [308, 123] on button "Next" at bounding box center [308, 125] width 26 height 14
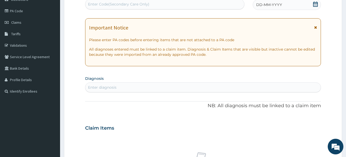
click at [194, 88] on div "Enter diagnosis" at bounding box center [203, 87] width 236 height 8
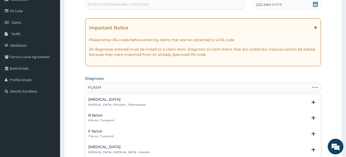
type input "PLASMO"
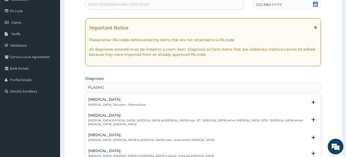
click at [94, 97] on div "[MEDICAL_DATA] [MEDICAL_DATA] , Paludism , Plasmodiosis Select Status Query Que…" at bounding box center [203, 104] width 236 height 16
click at [94, 104] on p "[MEDICAL_DATA] , Paludism , Plasmodiosis" at bounding box center [117, 105] width 58 height 4
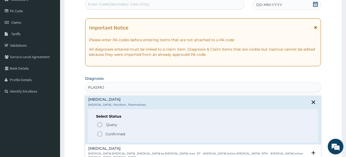
click at [100, 135] on icon "status option filled" at bounding box center [100, 134] width 6 height 6
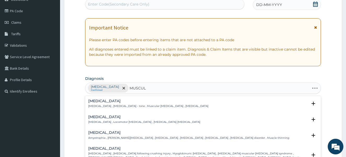
type input "MUSCULO"
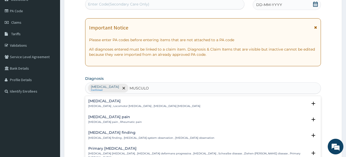
click at [99, 118] on h4 "[MEDICAL_DATA] pain" at bounding box center [115, 117] width 54 height 4
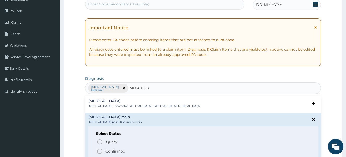
click at [100, 151] on icon "status option filled" at bounding box center [100, 151] width 6 height 6
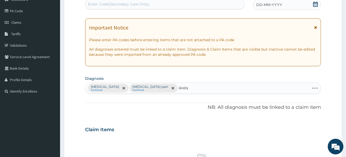
type input "RHINI"
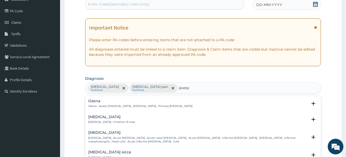
click at [101, 119] on div "[MEDICAL_DATA] [MEDICAL_DATA] , Irritation of nose" at bounding box center [111, 119] width 47 height 9
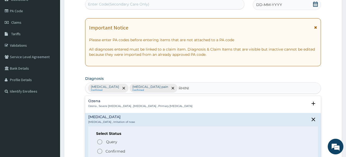
click at [100, 153] on icon "status option filled" at bounding box center [100, 151] width 6 height 6
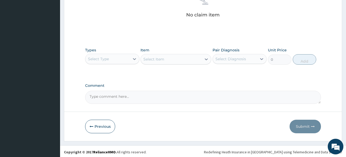
scroll to position [220, 0]
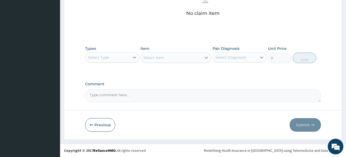
click at [116, 56] on div "Select Type" at bounding box center [107, 57] width 44 height 8
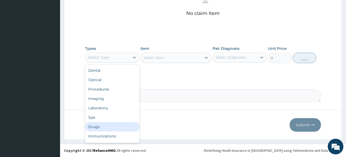
click at [105, 128] on div "Drugs" at bounding box center [112, 126] width 54 height 9
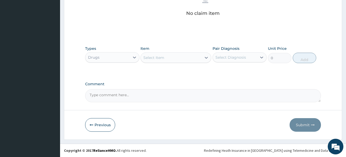
click at [165, 58] on div "Select Item" at bounding box center [171, 58] width 61 height 8
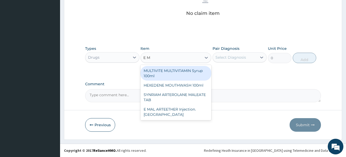
type input "E MA"
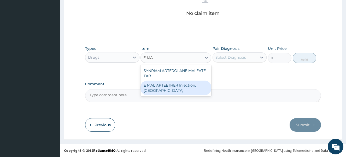
click at [158, 89] on div "E MAL ARTEETHER Injection. [GEOGRAPHIC_DATA]" at bounding box center [176, 88] width 71 height 15
type input "1773.75"
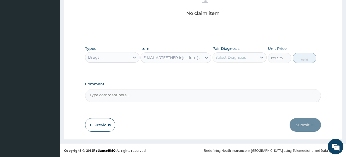
click at [228, 56] on div "Select Diagnosis" at bounding box center [231, 57] width 31 height 5
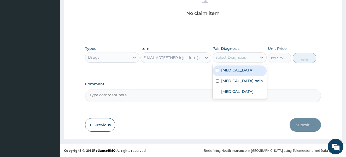
click at [218, 70] on input "checkbox" at bounding box center [217, 70] width 3 height 3
checkbox input "true"
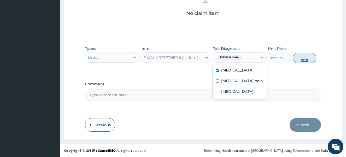
click at [305, 58] on button "Add" at bounding box center [305, 58] width 24 height 10
type input "0"
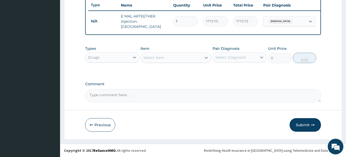
scroll to position [199, 0]
type input "0.00"
type input "5"
type input "8868.75"
type input "5"
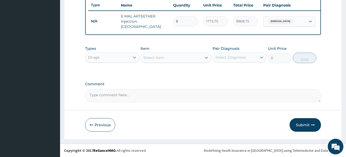
click at [167, 58] on div "Select Item" at bounding box center [171, 58] width 61 height 8
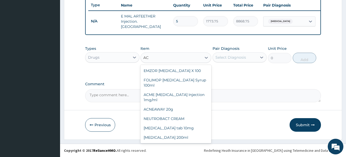
type input "A"
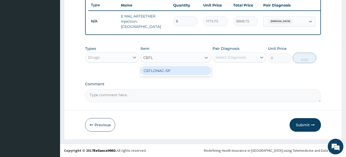
type input "CEFLO"
click at [160, 72] on div "CEFLONAC-SP" at bounding box center [176, 70] width 71 height 9
type input "65.0375"
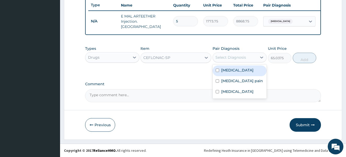
click at [226, 58] on div "Select Diagnosis" at bounding box center [231, 57] width 31 height 5
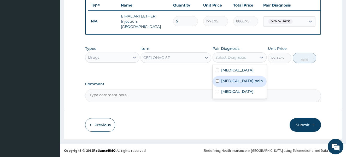
click at [218, 82] on input "checkbox" at bounding box center [217, 80] width 3 height 3
checkbox input "true"
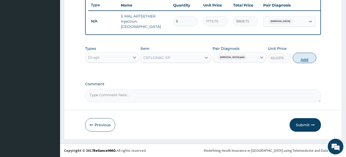
click at [305, 56] on button "Add" at bounding box center [305, 58] width 24 height 10
type input "0"
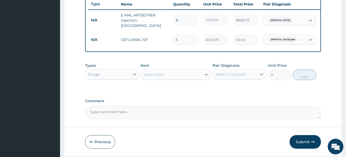
type input "10"
type input "650.38"
type input "10"
click at [173, 76] on div "Select Item" at bounding box center [171, 75] width 61 height 8
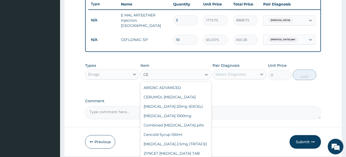
type input "C"
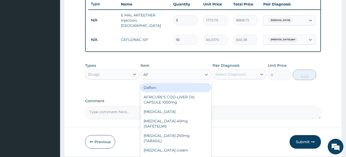
type input "AFO"
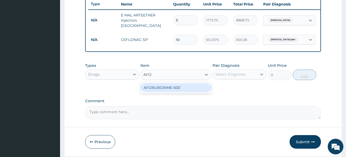
click at [167, 90] on div "AFORUROXIME-500" at bounding box center [176, 87] width 71 height 9
type input "350"
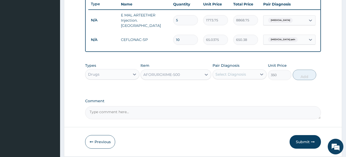
click at [227, 76] on div "Select Diagnosis" at bounding box center [231, 74] width 31 height 5
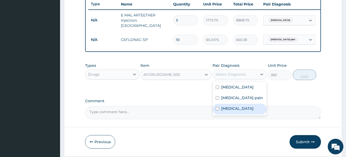
click at [219, 110] on input "checkbox" at bounding box center [217, 108] width 3 height 3
checkbox input "true"
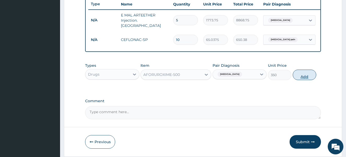
click at [308, 72] on button "Add" at bounding box center [305, 75] width 24 height 10
type input "0"
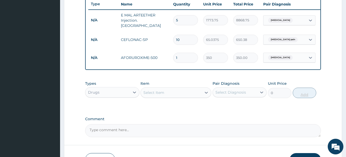
type input "10"
type input "3500.00"
type input "10"
click at [174, 93] on div "Select Item" at bounding box center [171, 93] width 61 height 8
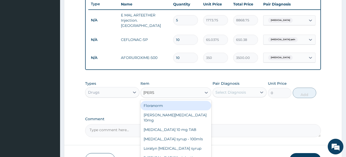
type input "LORAT"
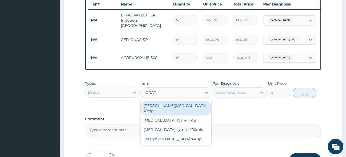
click at [170, 107] on div "[PERSON_NAME][MEDICAL_DATA] 10mg" at bounding box center [176, 108] width 71 height 15
type input "88.6875"
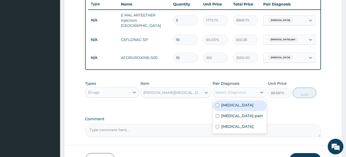
click at [223, 94] on div "Select Diagnosis" at bounding box center [231, 92] width 31 height 5
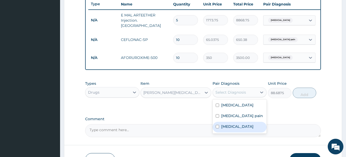
click at [219, 129] on input "checkbox" at bounding box center [217, 126] width 3 height 3
checkbox input "true"
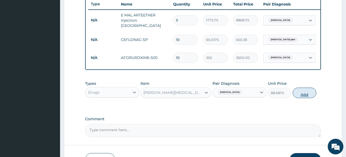
click at [305, 95] on button "Add" at bounding box center [305, 93] width 24 height 10
type input "0"
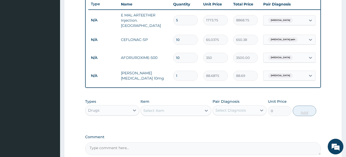
type input "10"
type input "886.88"
type input "10"
click at [172, 112] on div "Select Item" at bounding box center [171, 111] width 61 height 8
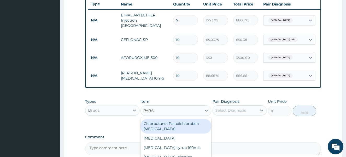
type input "PARAC"
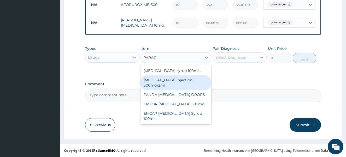
scroll to position [253, 0]
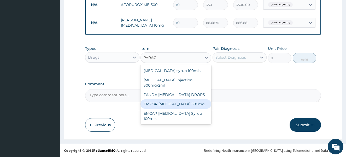
click at [177, 102] on div "EMZOR [MEDICAL_DATA] 500mg" at bounding box center [176, 104] width 71 height 9
type input "23.65"
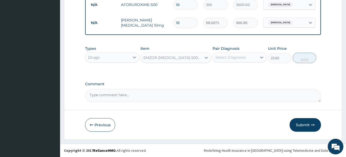
click at [239, 56] on div "Select Diagnosis" at bounding box center [231, 57] width 31 height 5
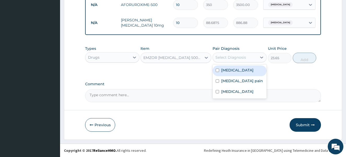
click at [218, 70] on input "checkbox" at bounding box center [217, 70] width 3 height 3
checkbox input "true"
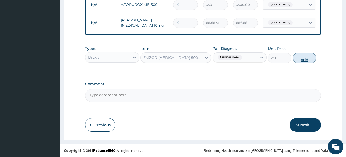
click at [297, 60] on button "Add" at bounding box center [305, 58] width 24 height 10
type input "0"
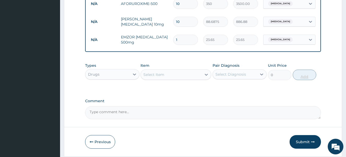
type input "18"
type input "425.70"
type input "18"
click at [173, 74] on div "Select Item" at bounding box center [171, 75] width 61 height 8
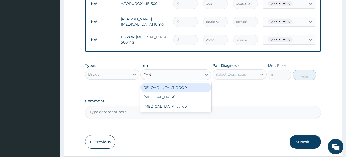
type input "FANS"
click at [162, 88] on div "[MEDICAL_DATA]" at bounding box center [176, 87] width 71 height 9
type input "212.85"
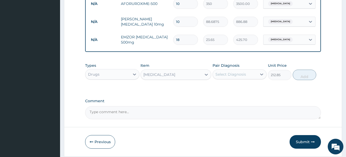
click at [227, 76] on div "Select Diagnosis" at bounding box center [231, 74] width 31 height 5
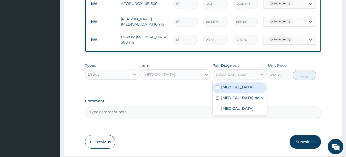
click at [218, 87] on input "checkbox" at bounding box center [217, 87] width 3 height 3
checkbox input "true"
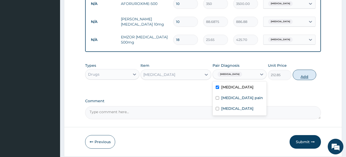
click at [297, 76] on button "Add" at bounding box center [305, 75] width 24 height 10
type input "0"
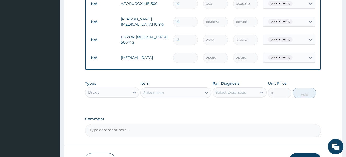
type input "0.00"
type input "3"
type input "638.55"
type input "3"
click at [167, 93] on div "Select Item" at bounding box center [171, 93] width 61 height 8
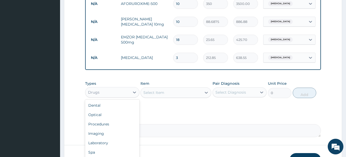
click at [114, 94] on div "Drugs" at bounding box center [107, 92] width 44 height 8
click at [110, 125] on div "Procedures" at bounding box center [112, 124] width 54 height 9
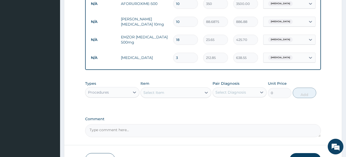
click at [168, 96] on div "Select Item" at bounding box center [171, 93] width 61 height 8
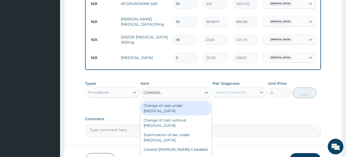
type input "GENERAL P"
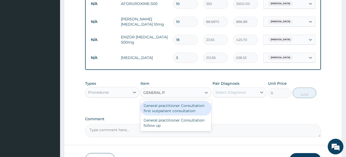
click at [165, 108] on div "General practitioner Consultation first outpatient consultation" at bounding box center [176, 108] width 71 height 15
type input "4000"
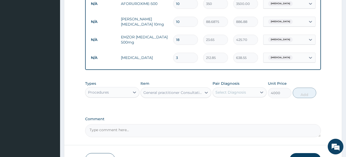
click at [226, 92] on div "Select Diagnosis" at bounding box center [231, 92] width 31 height 5
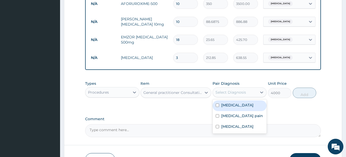
click at [219, 106] on input "checkbox" at bounding box center [217, 105] width 3 height 3
checkbox input "true"
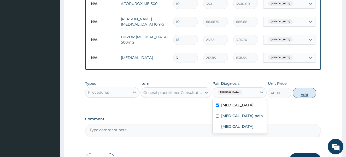
click at [303, 94] on button "Add" at bounding box center [305, 93] width 24 height 10
type input "0"
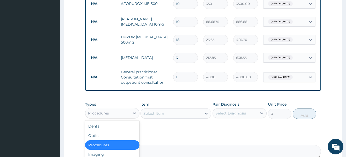
click at [108, 112] on div "Procedures" at bounding box center [98, 113] width 21 height 5
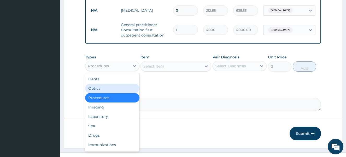
scroll to position [305, 0]
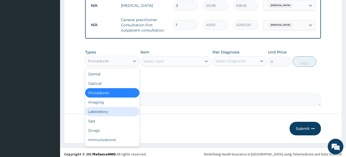
click at [112, 114] on div "Laboratory" at bounding box center [112, 111] width 54 height 9
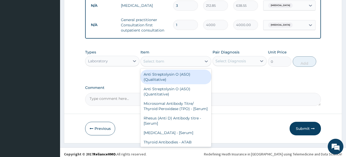
click at [170, 61] on div "Select Item" at bounding box center [171, 61] width 61 height 8
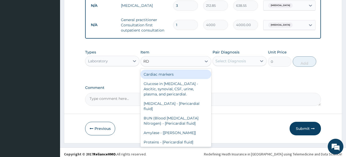
type input "RDT"
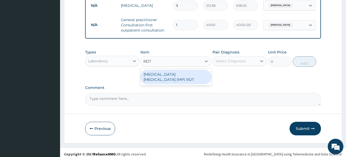
click at [166, 76] on div "[MEDICAL_DATA] [MEDICAL_DATA] (MP) RDT" at bounding box center [176, 77] width 71 height 15
type input "2000"
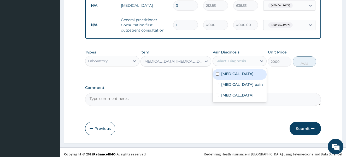
click at [226, 62] on div "Select Diagnosis" at bounding box center [231, 61] width 31 height 5
click at [217, 75] on input "checkbox" at bounding box center [217, 73] width 3 height 3
checkbox input "true"
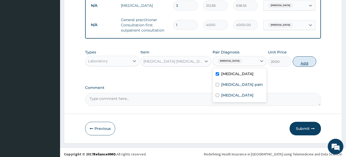
click at [301, 63] on button "Add" at bounding box center [305, 61] width 24 height 10
type input "0"
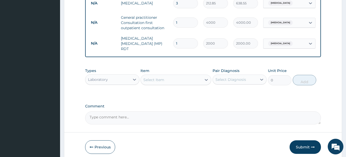
scroll to position [308, 0]
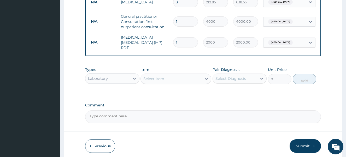
click at [108, 76] on div "Laboratory" at bounding box center [98, 78] width 20 height 5
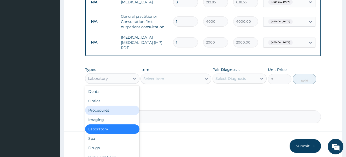
click at [110, 108] on div "Procedures" at bounding box center [112, 110] width 54 height 9
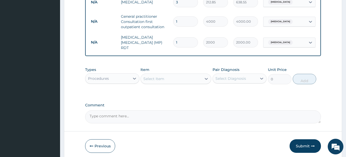
click at [169, 78] on div "Select Item" at bounding box center [171, 79] width 61 height 8
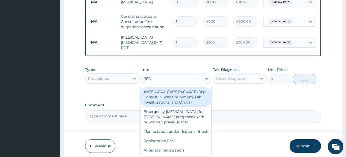
type input "REGI"
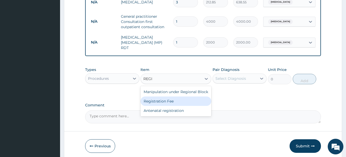
click at [167, 105] on div "Registration Fee" at bounding box center [176, 101] width 71 height 9
type input "2150"
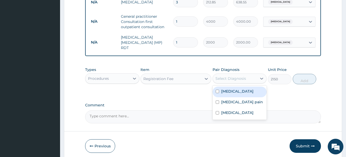
click at [229, 79] on div "Select Diagnosis" at bounding box center [231, 78] width 31 height 5
click at [218, 90] on input "checkbox" at bounding box center [217, 91] width 3 height 3
checkbox input "true"
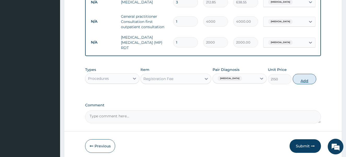
click at [300, 79] on button "Add" at bounding box center [305, 79] width 24 height 10
type input "0"
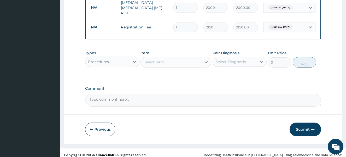
scroll to position [346, 0]
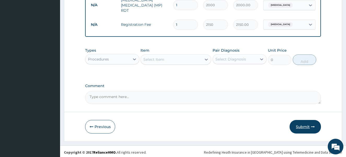
click at [307, 125] on button "Submit" at bounding box center [305, 127] width 31 height 14
click at [301, 123] on button "Submit" at bounding box center [305, 127] width 31 height 14
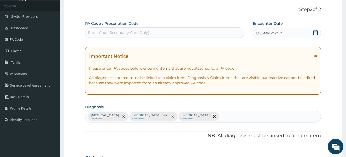
scroll to position [29, 0]
click at [315, 34] on icon at bounding box center [315, 32] width 5 height 5
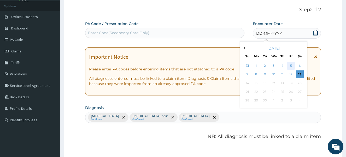
click at [290, 66] on div "5" at bounding box center [291, 66] width 8 height 8
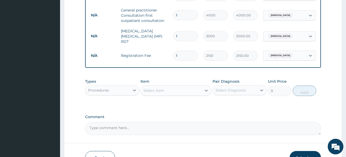
scroll to position [325, 0]
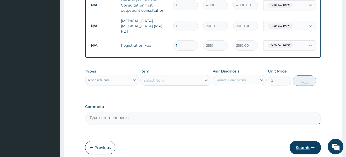
click at [303, 145] on button "Submit" at bounding box center [305, 148] width 31 height 14
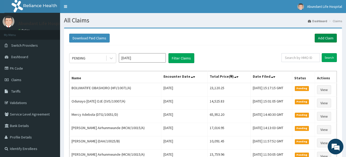
click at [322, 37] on link "Add Claim" at bounding box center [326, 38] width 22 height 9
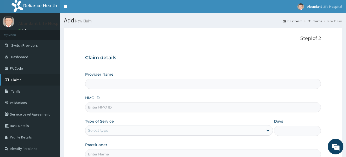
type input "Abundant Life Hospital Ltd."
click at [27, 67] on link "PA Code" at bounding box center [30, 69] width 60 height 12
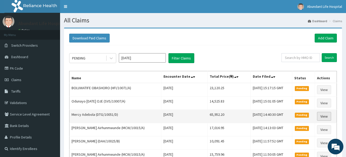
click at [325, 117] on link "View" at bounding box center [324, 116] width 14 height 9
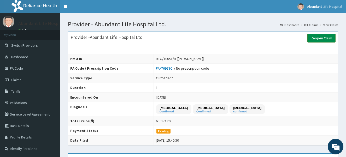
click at [317, 39] on link "Reopen Claim" at bounding box center [322, 38] width 28 height 9
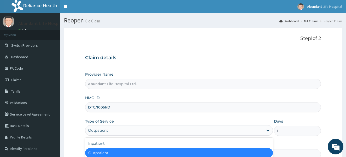
click at [207, 131] on div "Outpatient" at bounding box center [174, 131] width 178 height 8
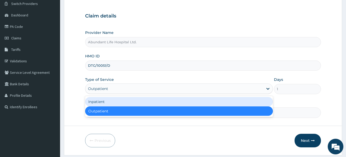
click at [175, 101] on div "Inpatient" at bounding box center [179, 101] width 188 height 9
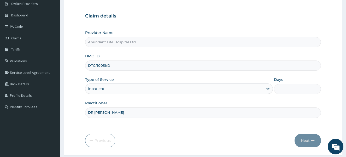
click at [283, 89] on input "Days" at bounding box center [297, 89] width 47 height 10
type input "2"
click at [306, 141] on button "Next" at bounding box center [308, 141] width 26 height 14
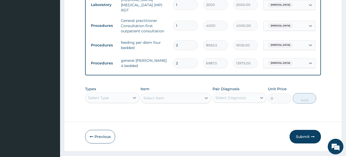
scroll to position [428, 0]
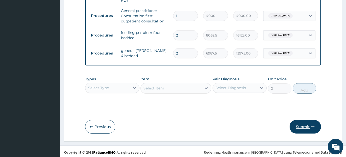
click at [306, 127] on button "Submit" at bounding box center [305, 127] width 31 height 14
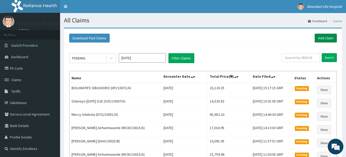
click at [325, 37] on link "Add Claim" at bounding box center [326, 38] width 22 height 9
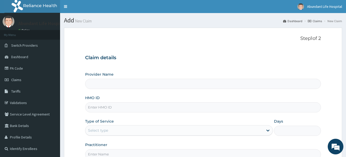
type input "Abundant Life Hospital Ltd."
click at [146, 108] on input "HMO ID" at bounding box center [203, 107] width 236 height 10
type input "ELN/10591/B"
click at [131, 132] on div "Select type" at bounding box center [174, 131] width 178 height 8
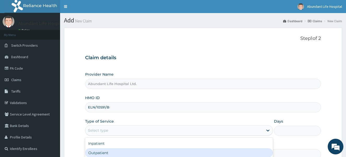
click at [131, 153] on div "Outpatient" at bounding box center [179, 152] width 188 height 9
type input "1"
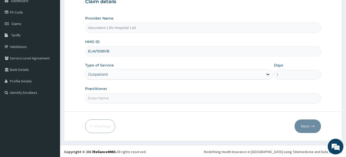
scroll to position [58, 0]
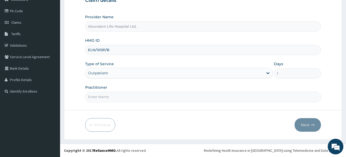
click at [214, 98] on input "Practitioner" at bounding box center [203, 97] width 236 height 10
type input "DR ADEOTAN"
click at [308, 127] on button "Next" at bounding box center [308, 125] width 26 height 14
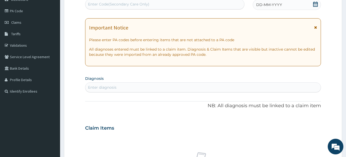
click at [316, 26] on icon at bounding box center [315, 28] width 3 height 4
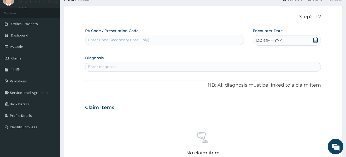
scroll to position [16, 0]
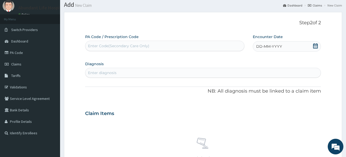
click at [315, 45] on icon at bounding box center [315, 45] width 5 height 5
click at [300, 87] on div "13" at bounding box center [300, 88] width 8 height 8
click at [141, 72] on div "Enter diagnosis" at bounding box center [203, 73] width 236 height 8
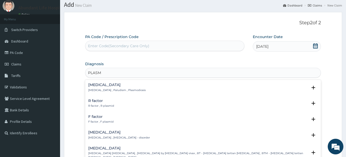
type input "PLASMO"
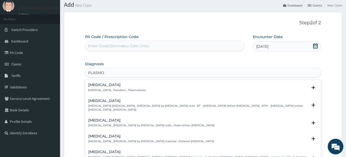
click at [91, 84] on h4 "Malaria" at bounding box center [117, 85] width 58 height 4
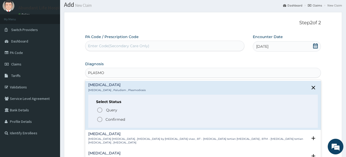
click at [98, 119] on icon "status option filled" at bounding box center [100, 120] width 6 height 6
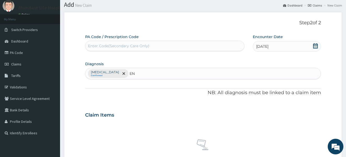
type input "E"
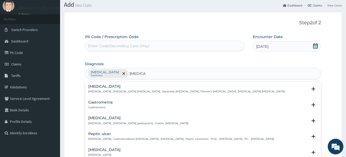
type input "GASTROE"
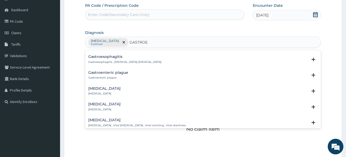
scroll to position [31, 0]
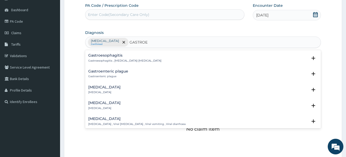
click at [103, 87] on h4 "Acute gastroenteritis" at bounding box center [104, 87] width 32 height 4
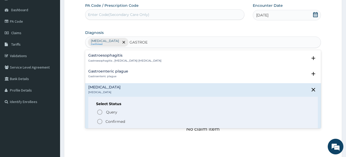
click at [99, 120] on circle "status option filled" at bounding box center [100, 121] width 5 height 5
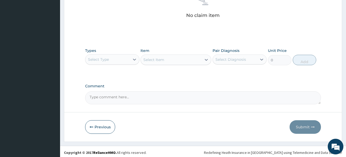
scroll to position [162, 0]
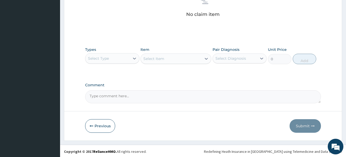
click at [125, 56] on div "Select Type" at bounding box center [107, 58] width 44 height 8
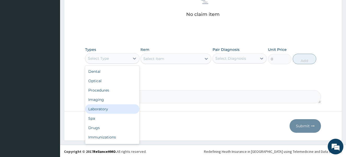
click at [105, 111] on div "Laboratory" at bounding box center [112, 109] width 54 height 9
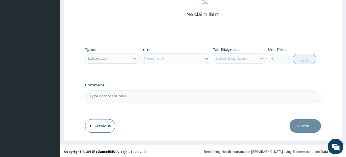
click at [163, 61] on div "Select Item" at bounding box center [154, 58] width 21 height 5
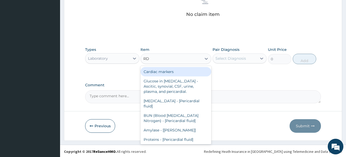
type input "RDT"
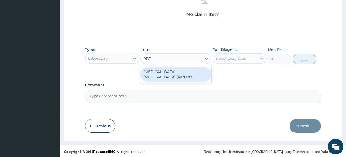
click at [162, 74] on div "MALARIA PARASITE (MP) RDT" at bounding box center [176, 74] width 71 height 15
type input "2000"
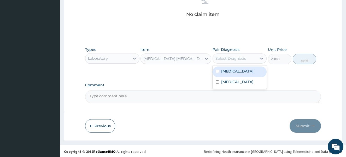
click at [223, 59] on div "Select Diagnosis" at bounding box center [231, 58] width 31 height 5
click at [218, 71] on input "checkbox" at bounding box center [217, 71] width 3 height 3
checkbox input "true"
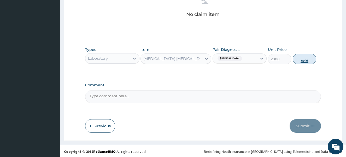
click at [300, 58] on button "Add" at bounding box center [305, 59] width 24 height 10
type input "0"
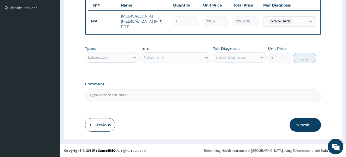
click at [122, 61] on div "Laboratory" at bounding box center [107, 57] width 44 height 8
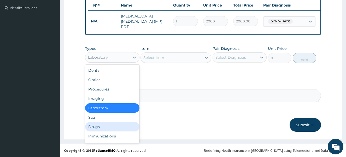
click at [104, 125] on div "Drugs" at bounding box center [112, 126] width 54 height 9
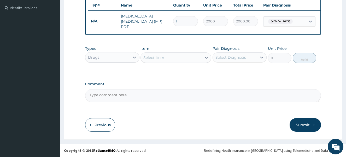
click at [162, 57] on div "Select Item" at bounding box center [154, 57] width 21 height 5
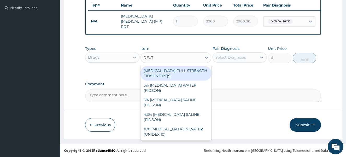
type input "DEXTR"
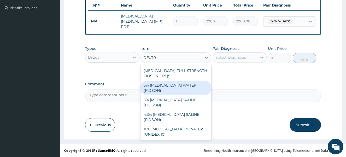
click at [156, 87] on div "5% DEXTROSE WATER (FIDSON)" at bounding box center [176, 88] width 71 height 15
type input "1773.75"
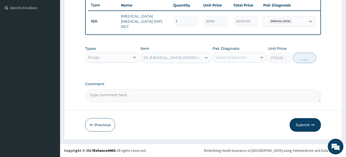
click at [234, 58] on div "Select Diagnosis" at bounding box center [231, 57] width 31 height 5
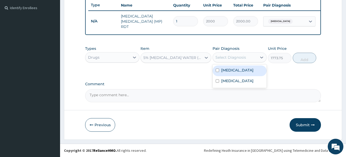
click at [217, 71] on input "checkbox" at bounding box center [217, 70] width 3 height 3
checkbox input "true"
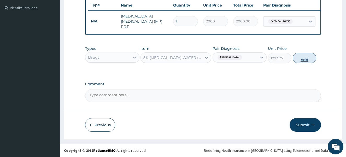
click at [301, 59] on button "Add" at bounding box center [305, 58] width 24 height 10
type input "0"
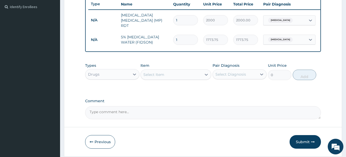
click at [186, 77] on div "Select Item" at bounding box center [171, 75] width 61 height 8
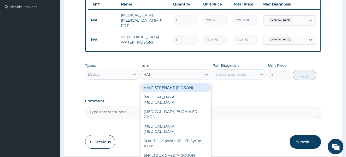
type input "HALF"
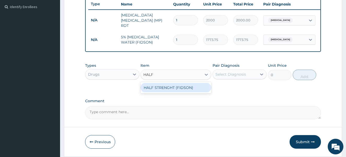
click at [186, 89] on div "HALF STRENGHT (FIDSON)" at bounding box center [176, 87] width 71 height 9
type input "1773.75"
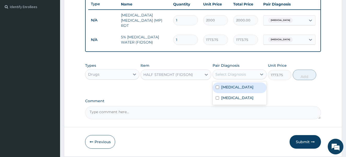
click at [230, 74] on div "Select Diagnosis" at bounding box center [231, 74] width 31 height 5
click at [217, 89] on input "checkbox" at bounding box center [217, 87] width 3 height 3
checkbox input "true"
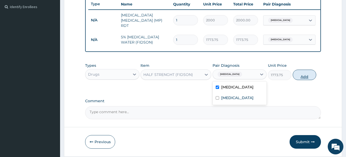
click at [302, 77] on button "Add" at bounding box center [305, 75] width 24 height 10
type input "0"
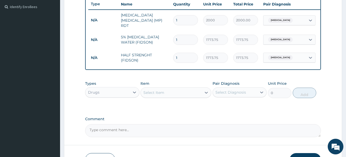
click at [168, 94] on div "Select Item" at bounding box center [171, 93] width 61 height 8
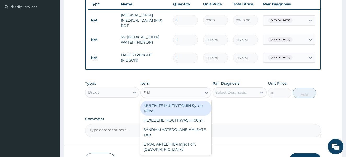
type input "E MA"
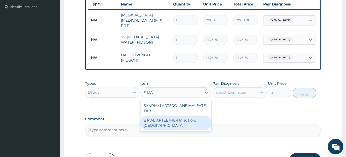
click at [160, 127] on div "E MAL ARTEETHER Injection. FIDSON" at bounding box center [176, 123] width 71 height 15
type input "1773.75"
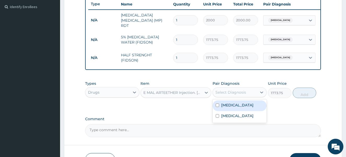
click at [235, 95] on div "Select Diagnosis" at bounding box center [231, 92] width 31 height 5
click at [217, 106] on input "checkbox" at bounding box center [217, 105] width 3 height 3
checkbox input "true"
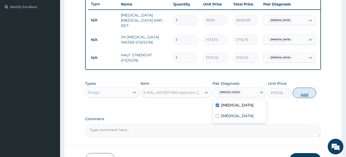
click at [308, 95] on button "Add" at bounding box center [305, 93] width 24 height 10
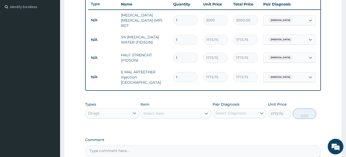
type input "0"
type input "0.00"
type input "5"
type input "8868.75"
type input "5"
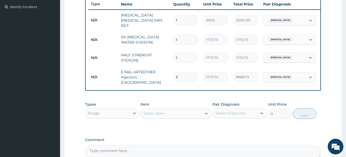
click at [170, 111] on div "Select Item" at bounding box center [171, 114] width 61 height 8
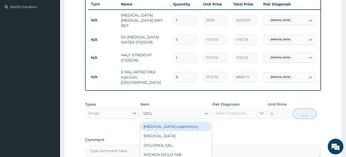
type input "DICLO"
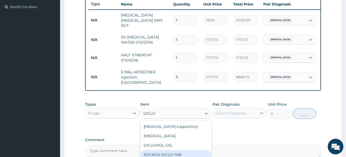
click at [172, 153] on div "ROCKOX DICLO TAB" at bounding box center [176, 154] width 71 height 9
type input "82.775"
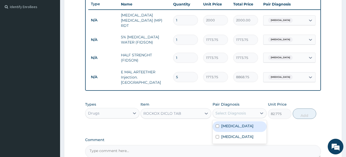
click at [236, 111] on div "Select Diagnosis" at bounding box center [231, 113] width 31 height 5
click at [217, 125] on input "checkbox" at bounding box center [217, 126] width 3 height 3
checkbox input "true"
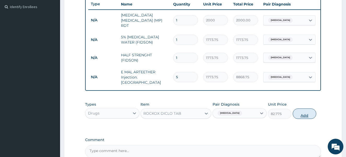
click at [303, 111] on button "Add" at bounding box center [305, 114] width 24 height 10
type input "0"
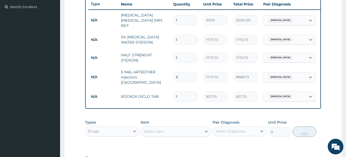
type input "10"
type input "827.75"
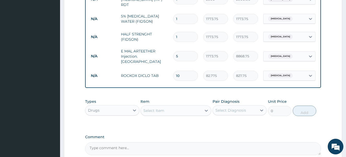
scroll to position [174, 0]
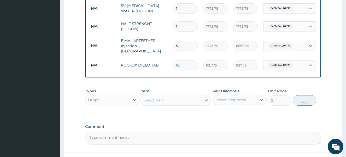
type input "10"
click at [175, 99] on div "Select Item" at bounding box center [171, 100] width 61 height 8
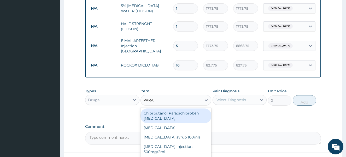
type input "PARAC"
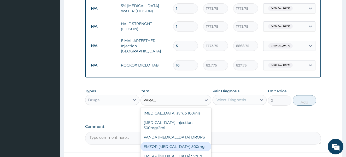
click at [182, 144] on div "EMZOR PARACETAMOL 500mg" at bounding box center [176, 146] width 71 height 9
type input "23.65"
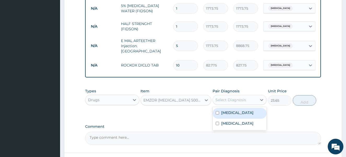
click at [232, 98] on div "Select Diagnosis" at bounding box center [231, 100] width 31 height 5
click at [218, 111] on input "checkbox" at bounding box center [217, 112] width 3 height 3
checkbox input "true"
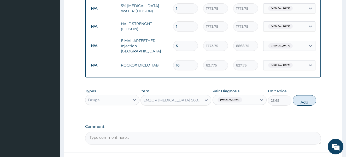
click at [296, 101] on button "Add" at bounding box center [305, 100] width 24 height 10
type input "0"
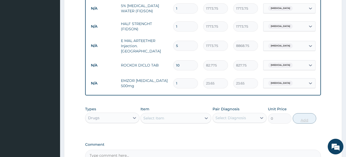
type input "18"
type input "425.70"
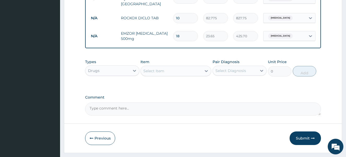
scroll to position [226, 0]
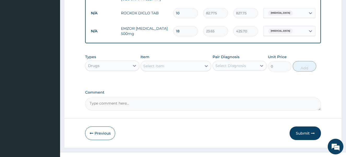
type input "18"
click at [168, 66] on div "Select Item" at bounding box center [171, 66] width 61 height 8
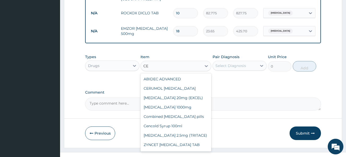
type input "C"
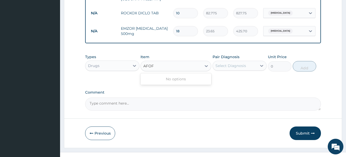
type input "AFO"
click at [168, 77] on div "AFORUROXIME-500" at bounding box center [176, 78] width 71 height 9
type input "350"
click at [228, 63] on div "Select Diagnosis" at bounding box center [231, 65] width 31 height 5
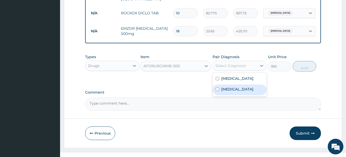
click at [218, 88] on input "checkbox" at bounding box center [217, 89] width 3 height 3
checkbox input "true"
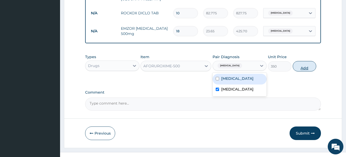
click at [305, 67] on button "Add" at bounding box center [305, 66] width 24 height 10
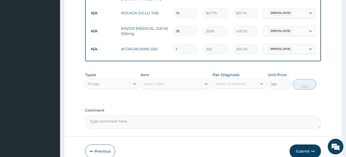
type input "0"
type input "10"
type input "3500.00"
type input "10"
click at [158, 83] on div "Select Item" at bounding box center [154, 84] width 21 height 5
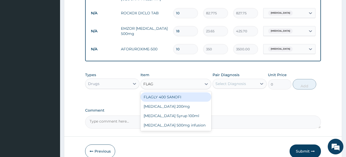
type input "FLAGY"
click at [157, 95] on div "Flagyl 200mg" at bounding box center [176, 97] width 71 height 9
type input "47.3"
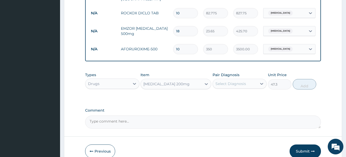
click at [227, 81] on div "Select Diagnosis" at bounding box center [231, 83] width 31 height 5
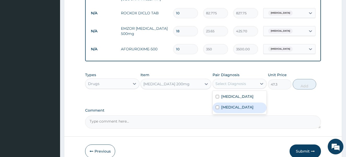
click at [216, 106] on input "checkbox" at bounding box center [217, 107] width 3 height 3
checkbox input "true"
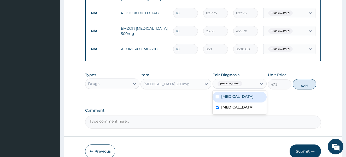
click at [301, 83] on button "Add" at bounding box center [305, 84] width 24 height 10
type input "0"
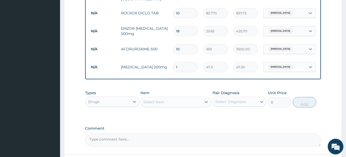
type input "0.00"
type input "3"
type input "141.90"
type input "30"
type input "1419.00"
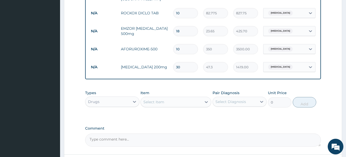
type input "30"
click at [112, 101] on div "Drugs" at bounding box center [107, 102] width 44 height 8
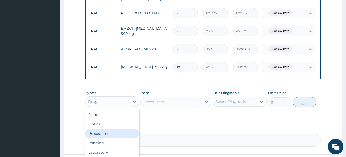
click at [112, 133] on div "Procedures" at bounding box center [112, 133] width 54 height 9
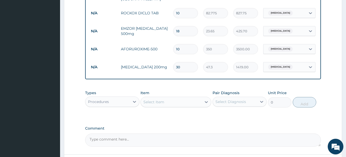
click at [168, 102] on div "Select Item" at bounding box center [171, 102] width 61 height 8
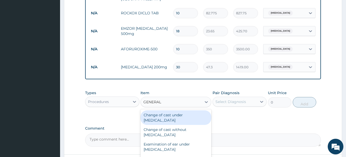
type input "GENERAL P"
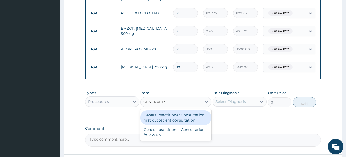
click at [168, 115] on div "General practitioner Consultation first outpatient consultation" at bounding box center [176, 118] width 71 height 15
type input "4000"
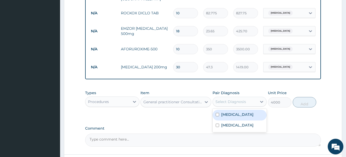
click at [237, 101] on div "Select Diagnosis" at bounding box center [231, 101] width 31 height 5
click at [216, 113] on input "checkbox" at bounding box center [217, 114] width 3 height 3
checkbox input "true"
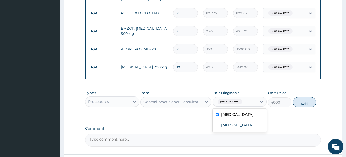
click at [307, 100] on button "Add" at bounding box center [305, 102] width 24 height 10
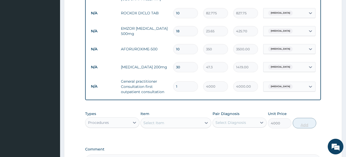
type input "0"
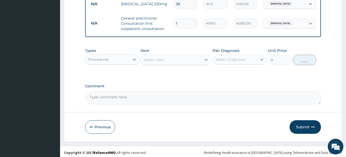
scroll to position [289, 0]
click at [306, 125] on button "Submit" at bounding box center [305, 127] width 31 height 14
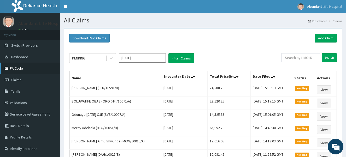
click at [20, 69] on link "PA Code" at bounding box center [30, 69] width 60 height 12
